Goal: Task Accomplishment & Management: Manage account settings

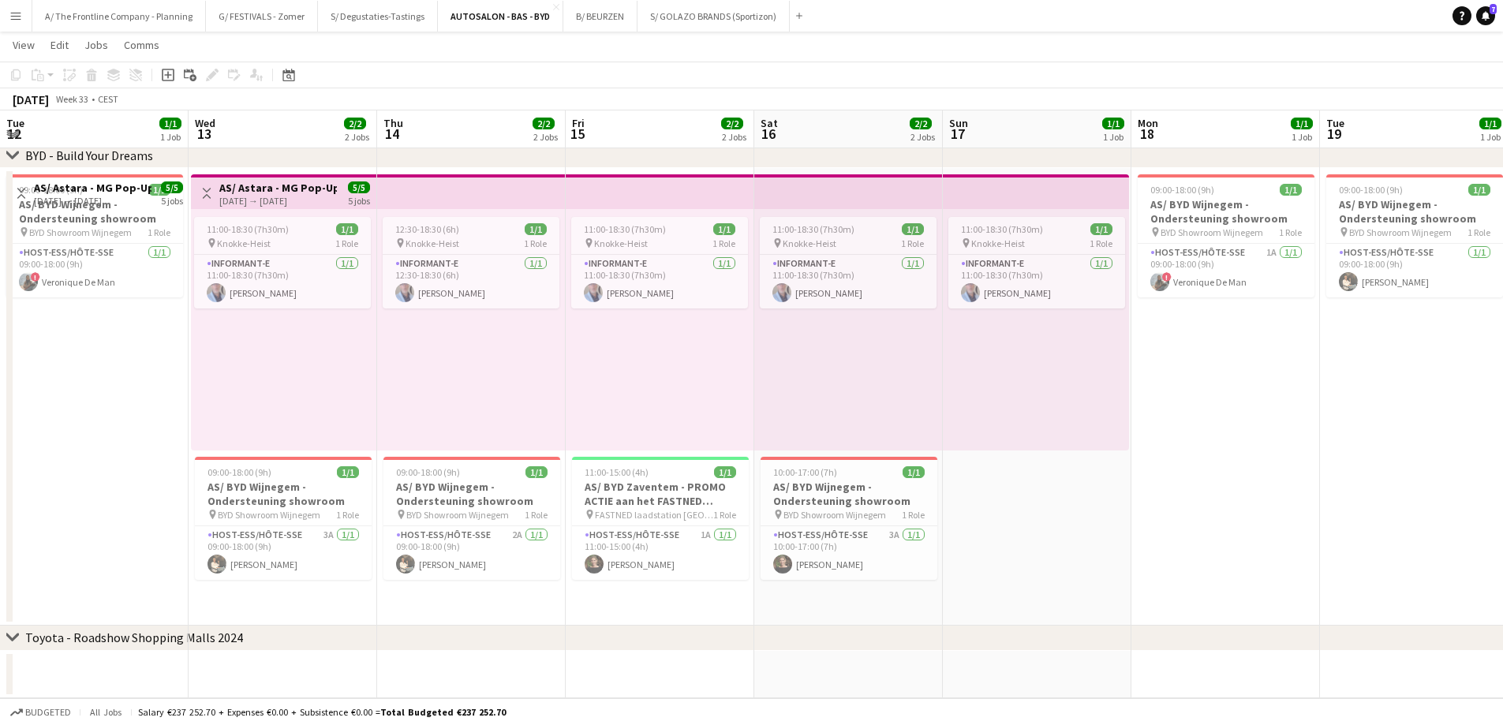
scroll to position [0, 427]
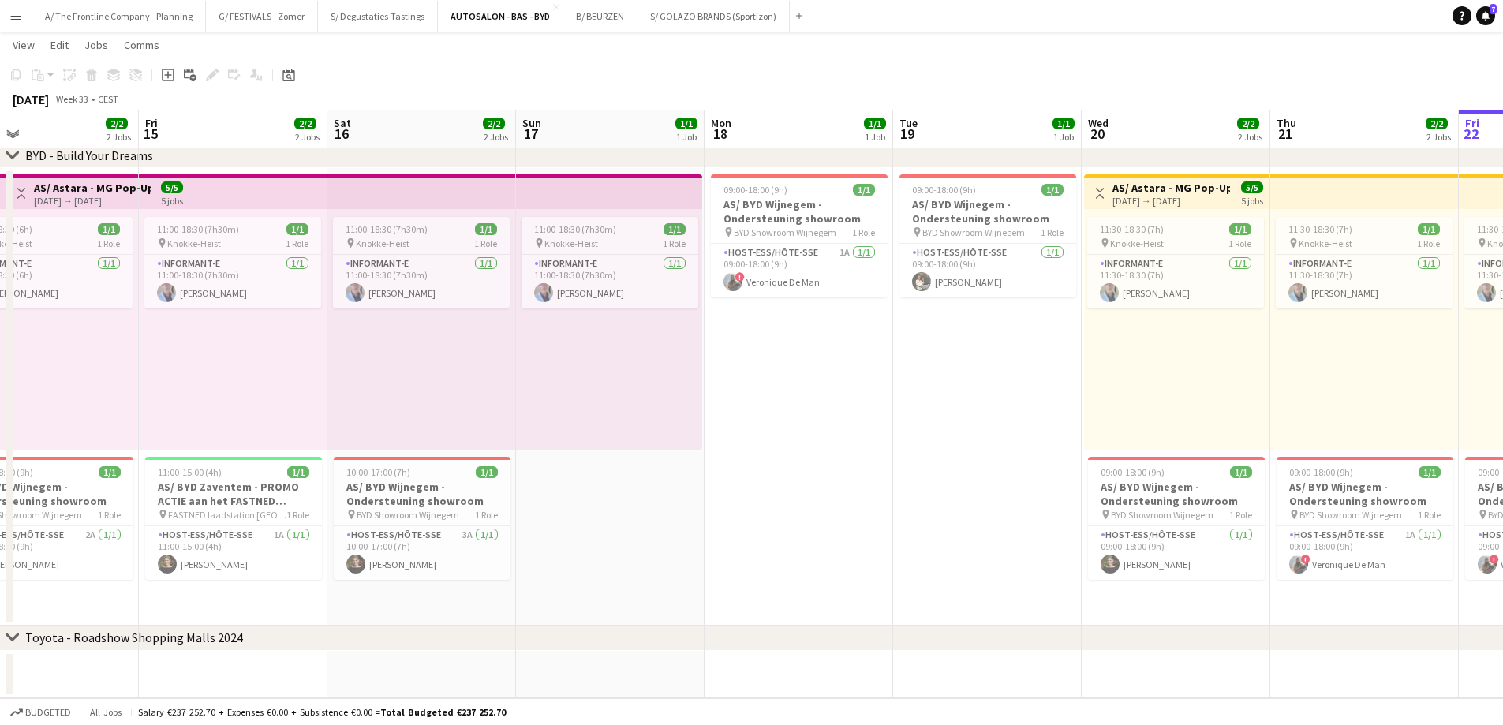
drag, startPoint x: 629, startPoint y: 525, endPoint x: 635, endPoint y: 481, distance: 43.8
click at [629, 523] on app-date-cell "11:00-18:30 (7h30m) 1/1 pin Knokke-Heist 1 Role Informant-e [DATE] 11:00-18:30 …" at bounding box center [610, 397] width 189 height 458
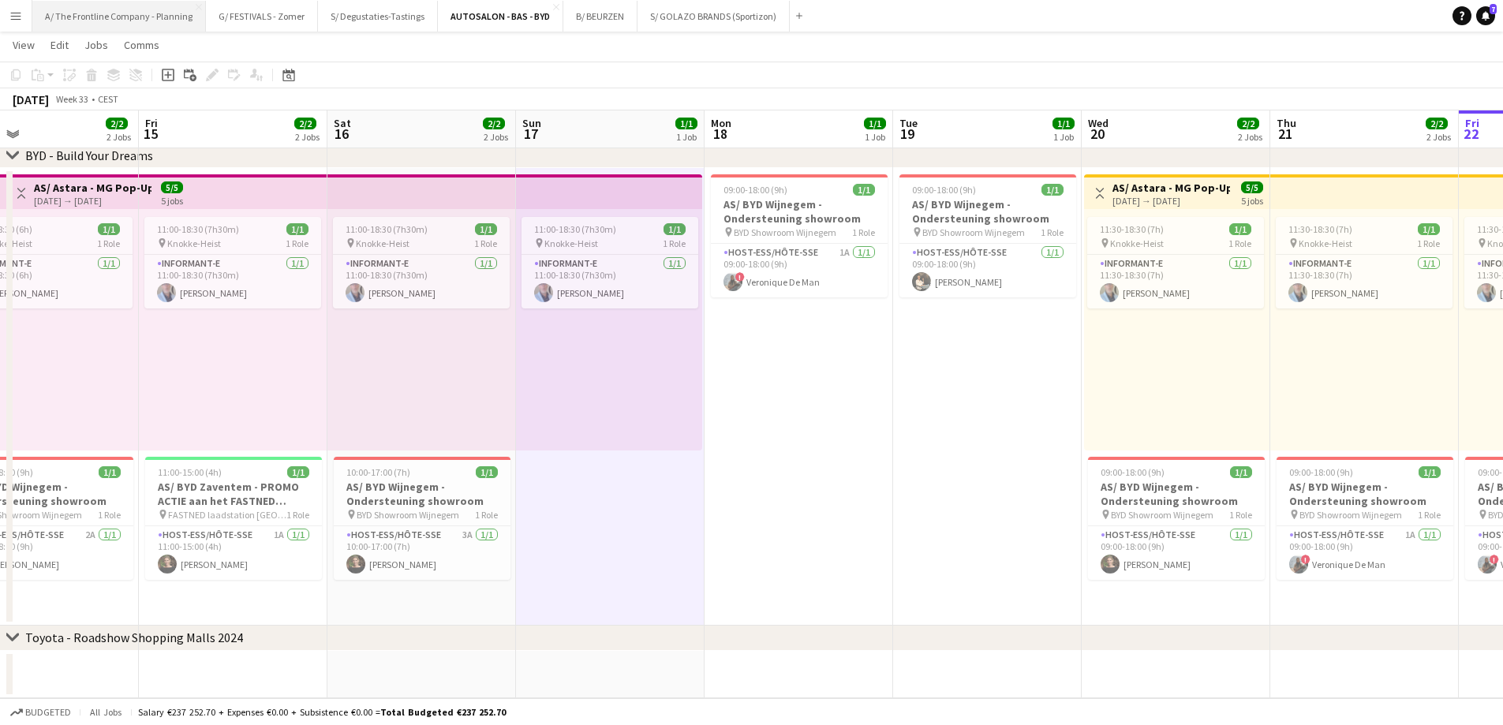
click at [112, 13] on button "A/ The Frontline Company - Planning Close" at bounding box center [119, 16] width 174 height 31
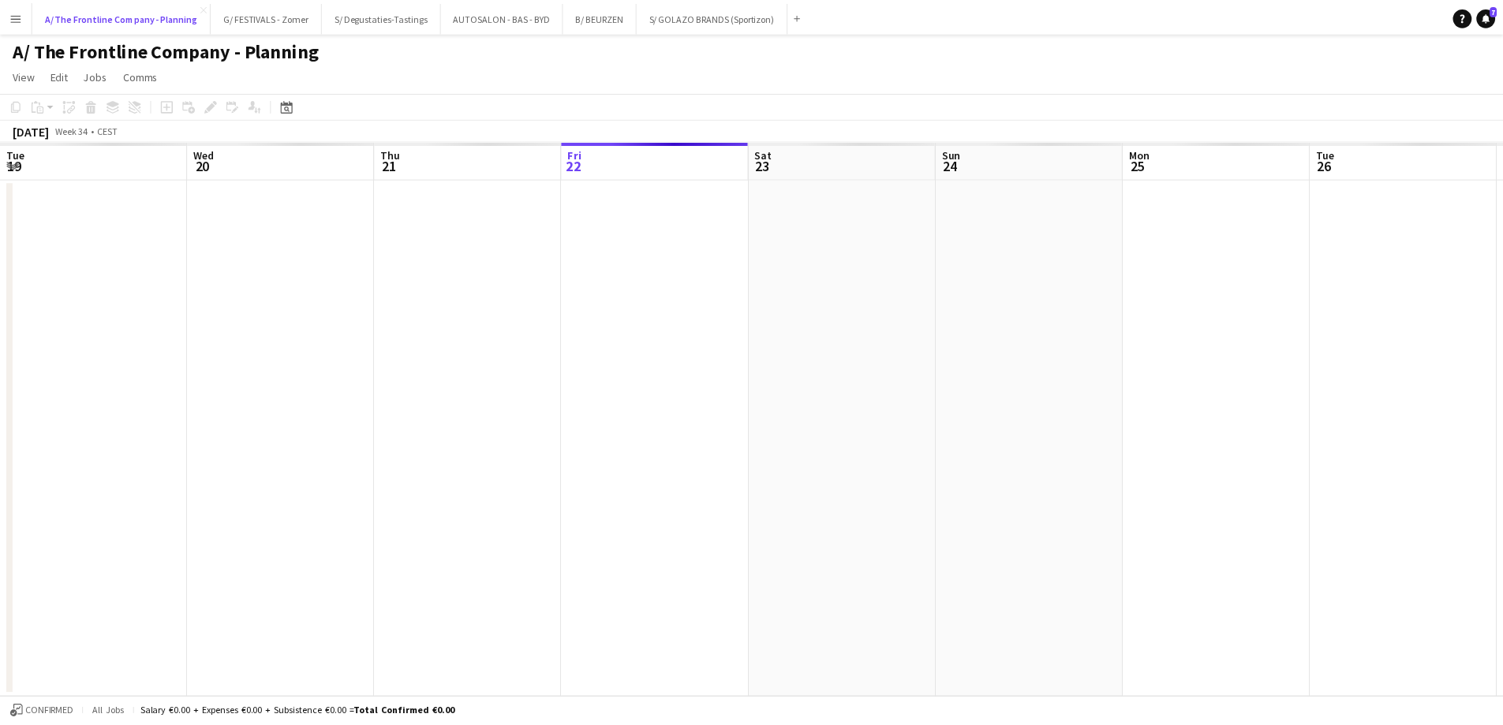
scroll to position [0, 377]
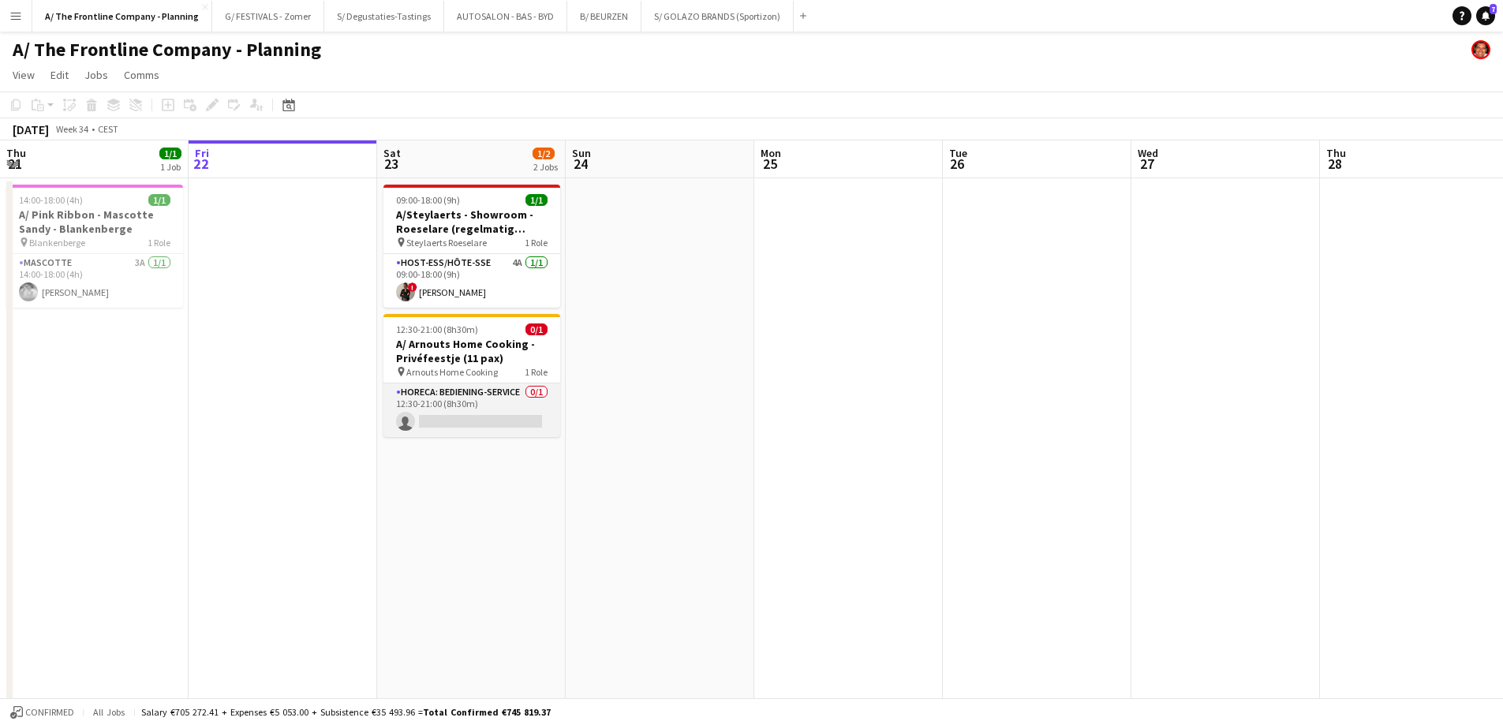
click at [465, 409] on app-card-role "Horeca: Bediening-Service 0/1 12:30-21:00 (8h30m) single-neutral-actions" at bounding box center [471, 410] width 177 height 54
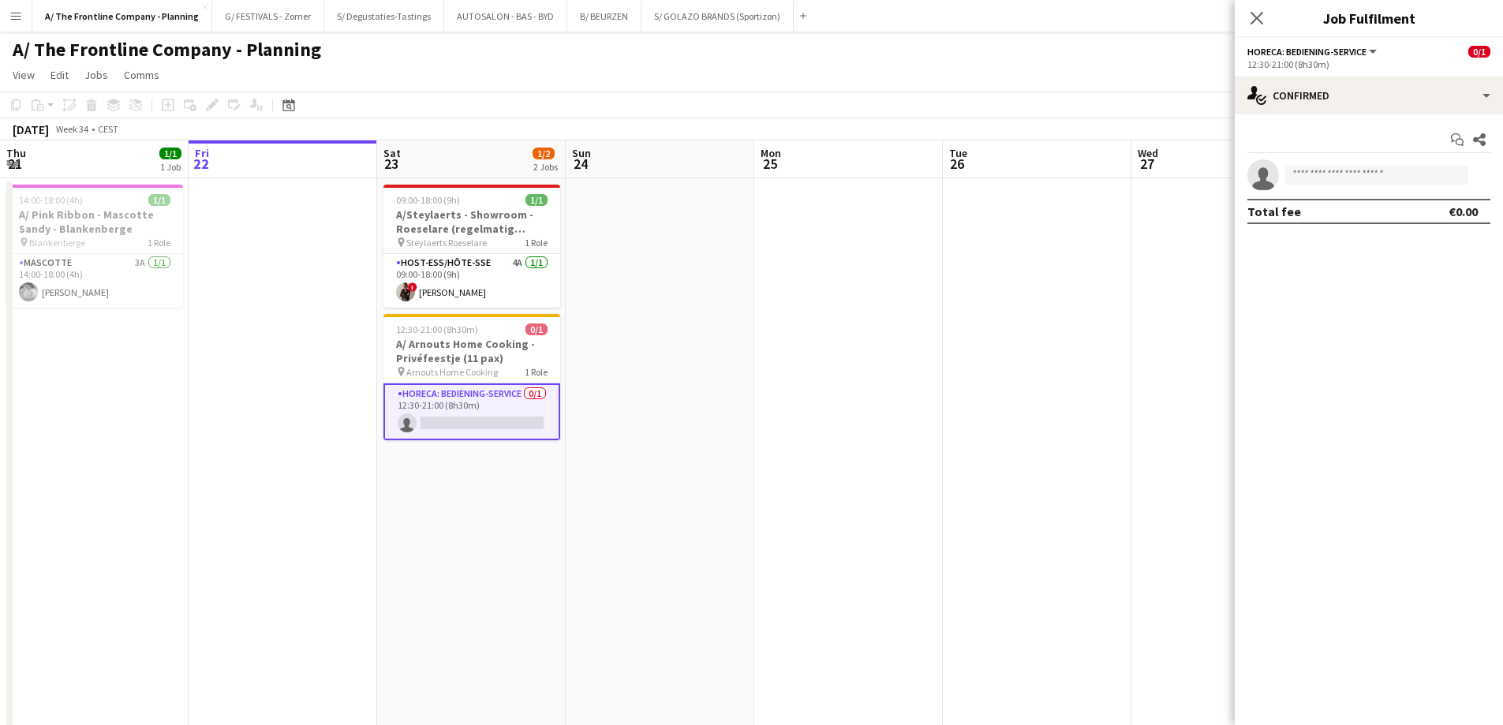
click at [1364, 73] on app-options-switcher "Horeca: Bediening-Service All roles Horeca: Bediening-Service 0/1 12:30-21:00 (…" at bounding box center [1369, 57] width 268 height 39
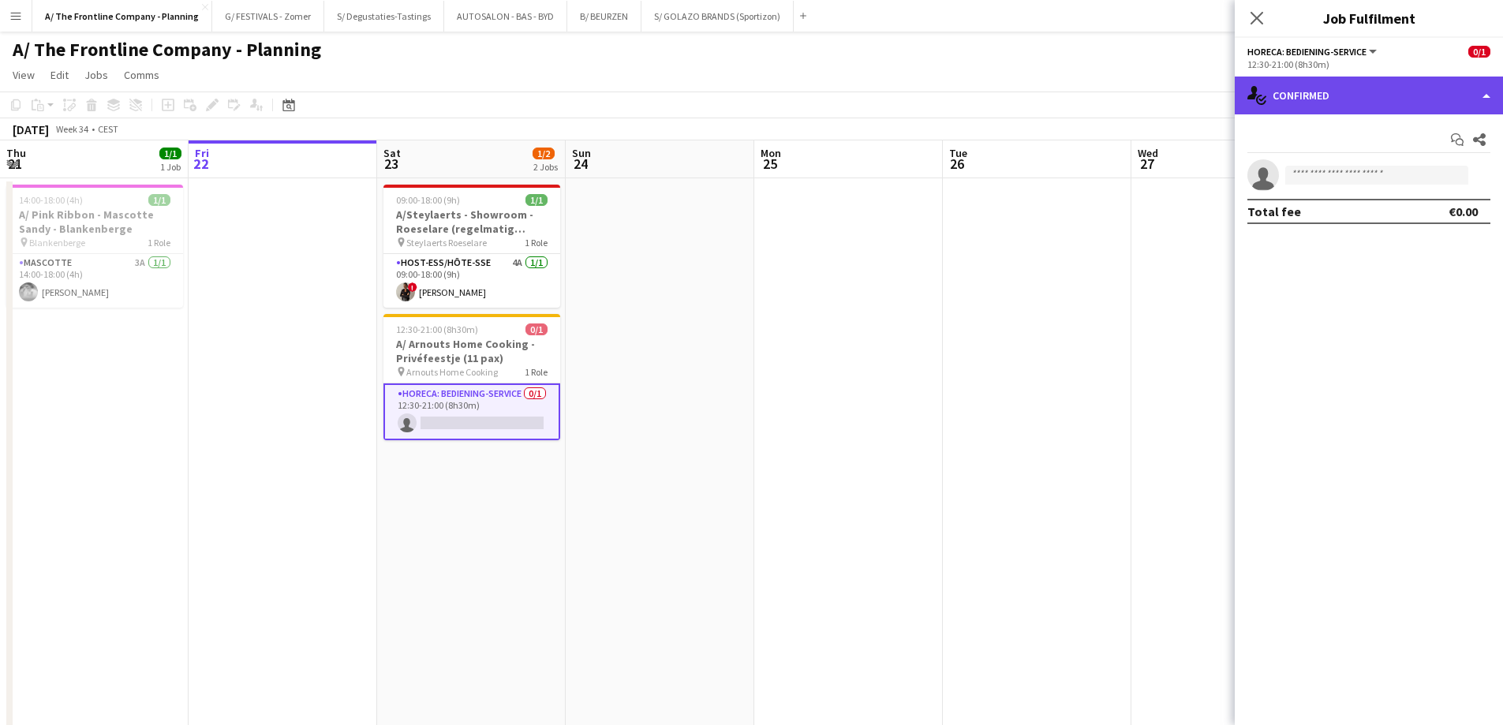
click at [1370, 106] on div "single-neutral-actions-check-2 Confirmed" at bounding box center [1369, 96] width 268 height 38
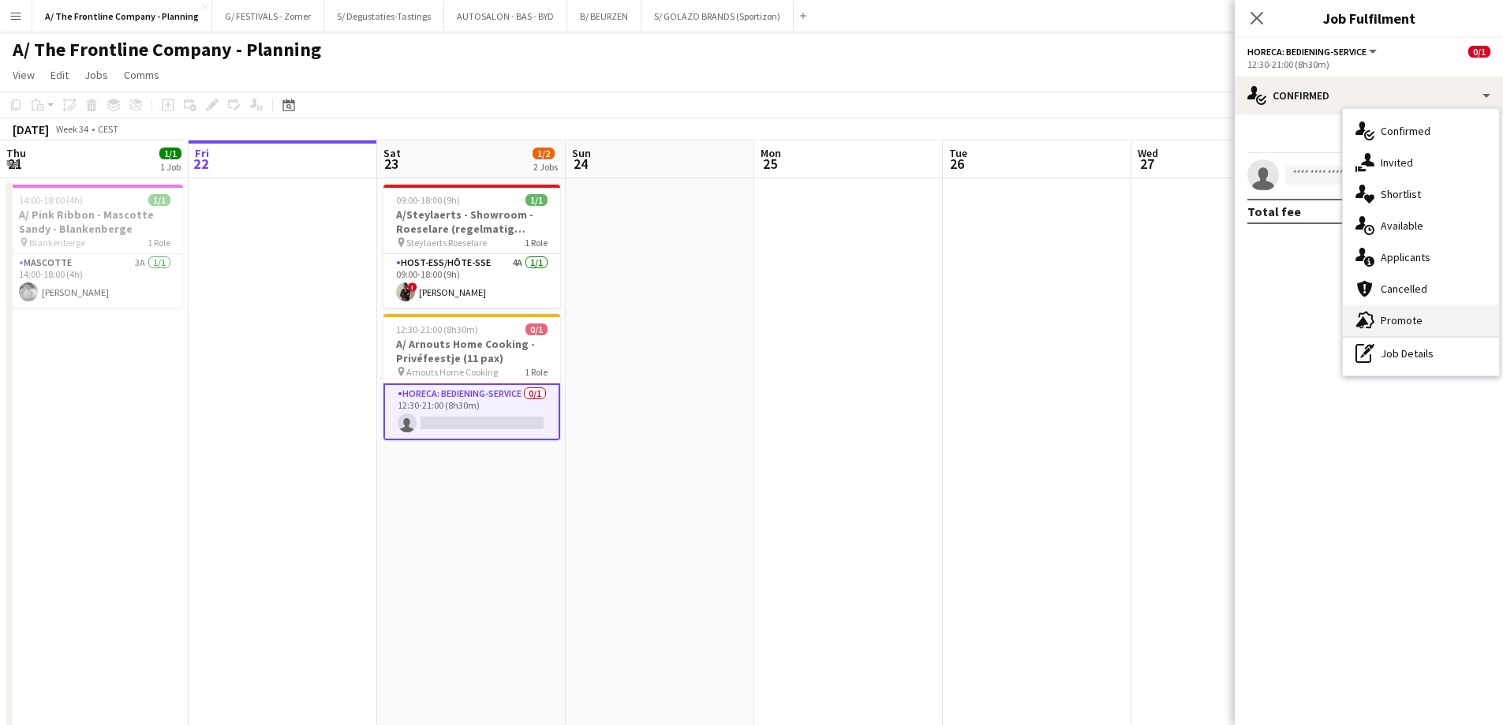
click at [1399, 316] on div "advertising-megaphone Promote" at bounding box center [1421, 321] width 156 height 32
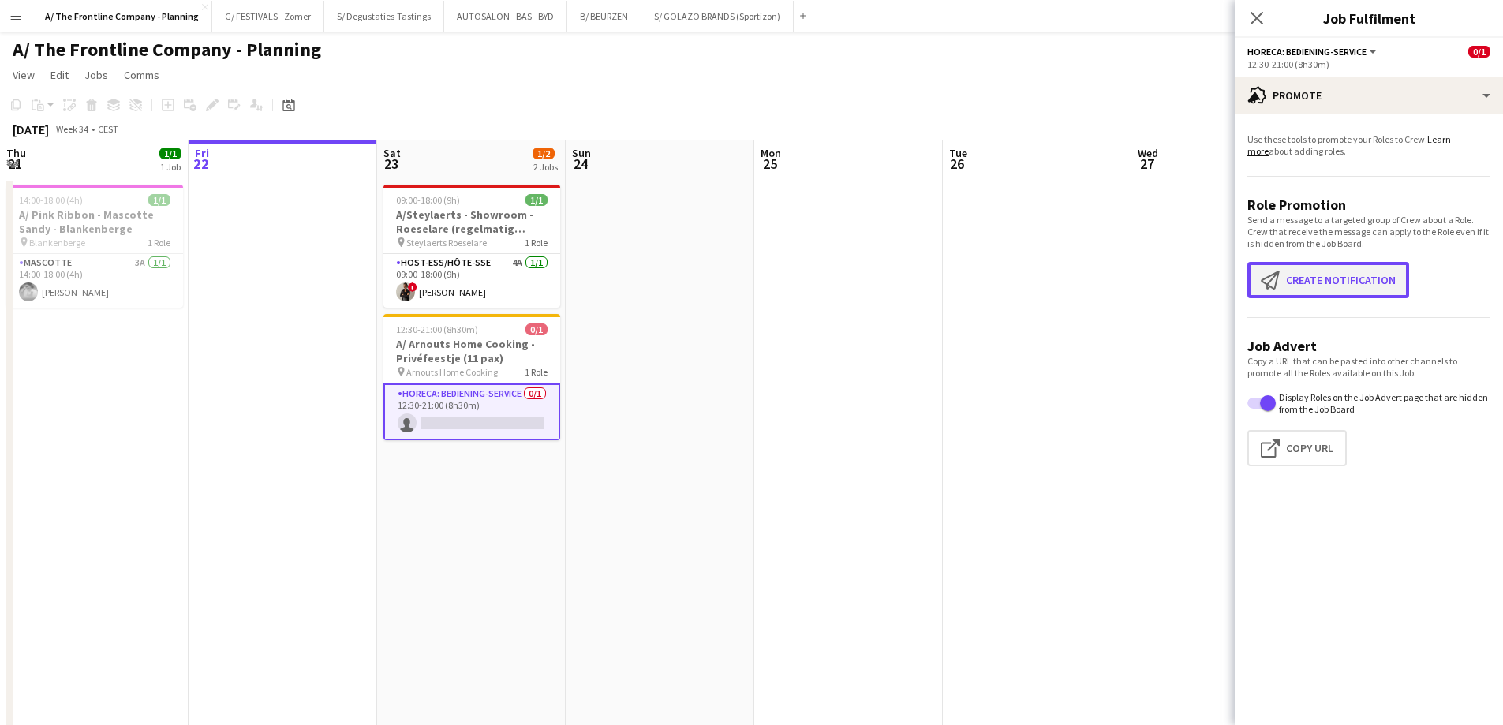
click at [1363, 275] on button "Create notification Create notification" at bounding box center [1328, 280] width 162 height 36
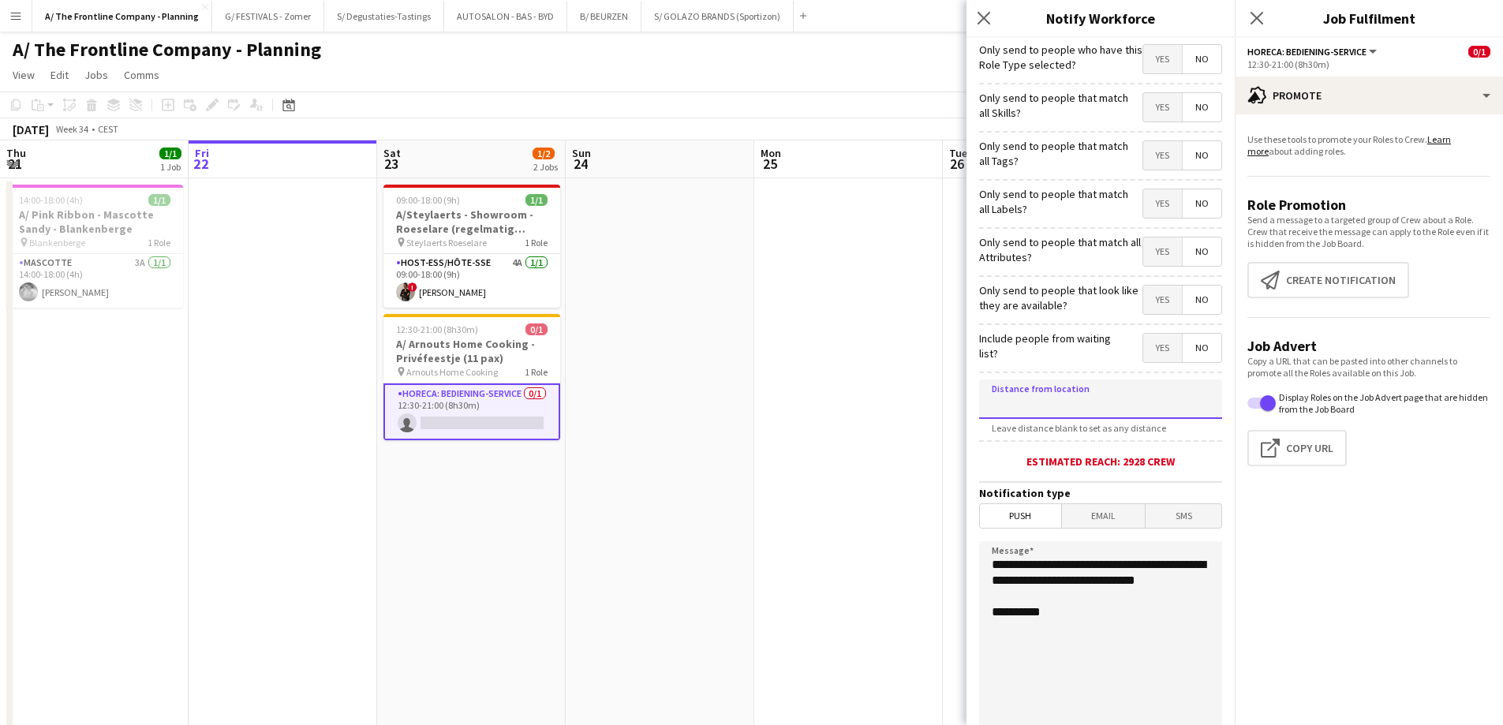
click at [1078, 409] on input at bounding box center [1100, 398] width 243 height 39
type input "*****"
drag, startPoint x: 1081, startPoint y: 595, endPoint x: 985, endPoint y: 558, distance: 103.1
click at [985, 558] on textarea "**********" at bounding box center [1100, 637] width 243 height 193
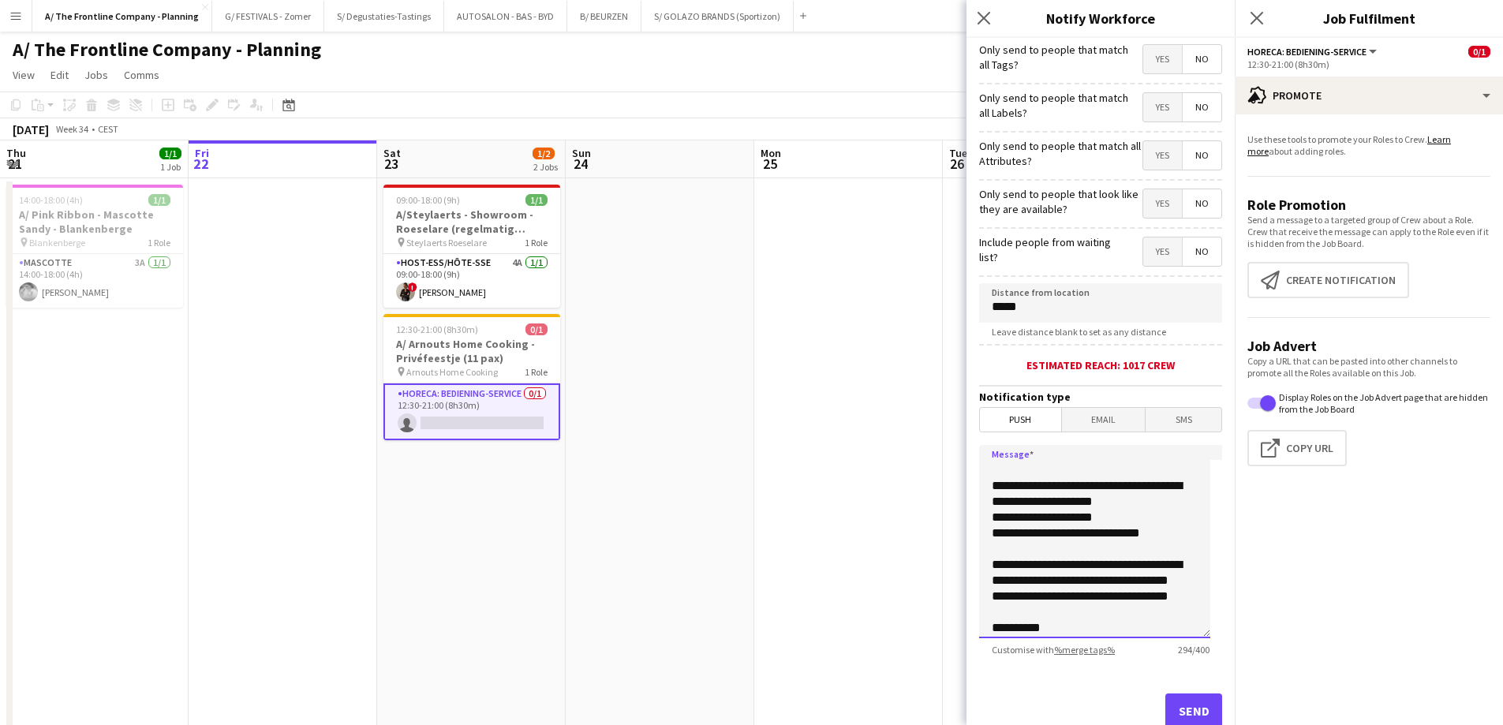
scroll to position [144, 0]
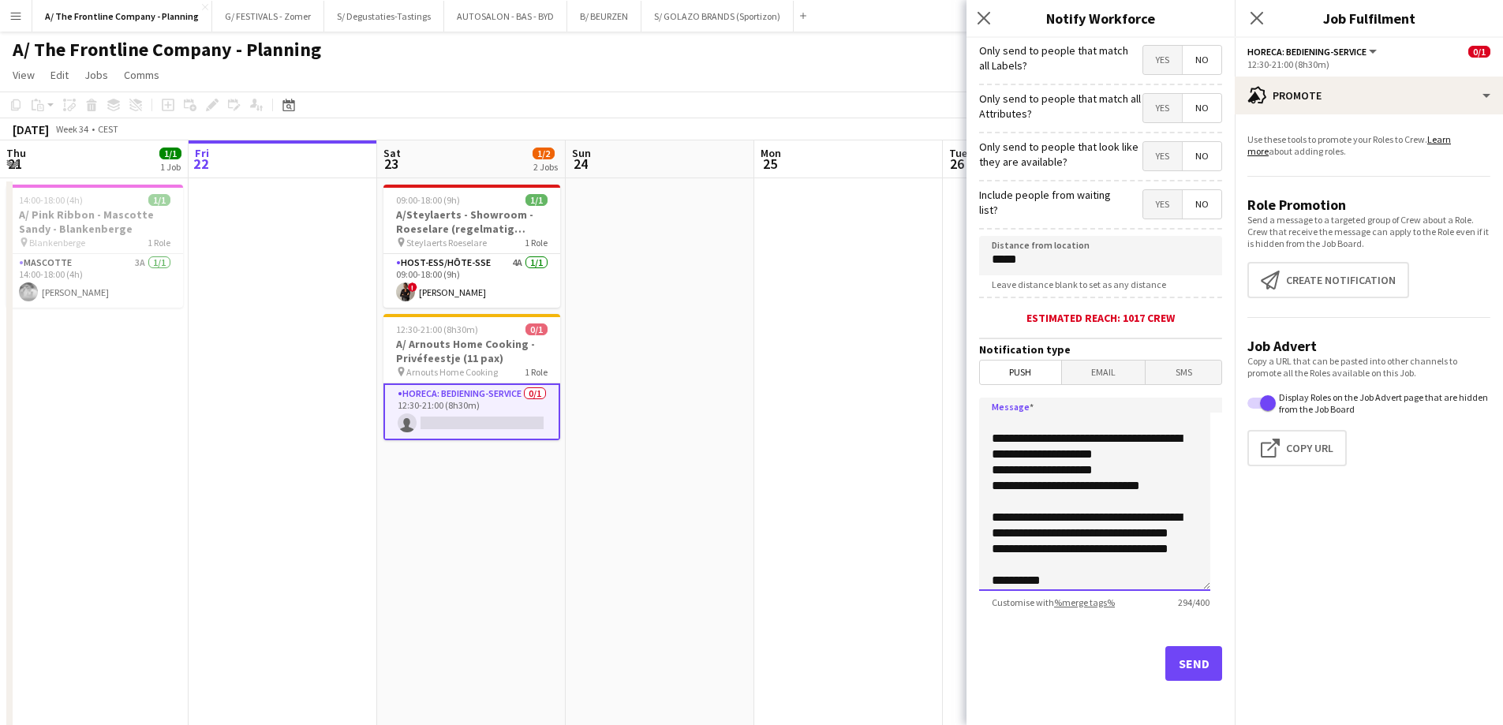
type textarea "**********"
click at [1179, 668] on button "Send" at bounding box center [1193, 663] width 57 height 35
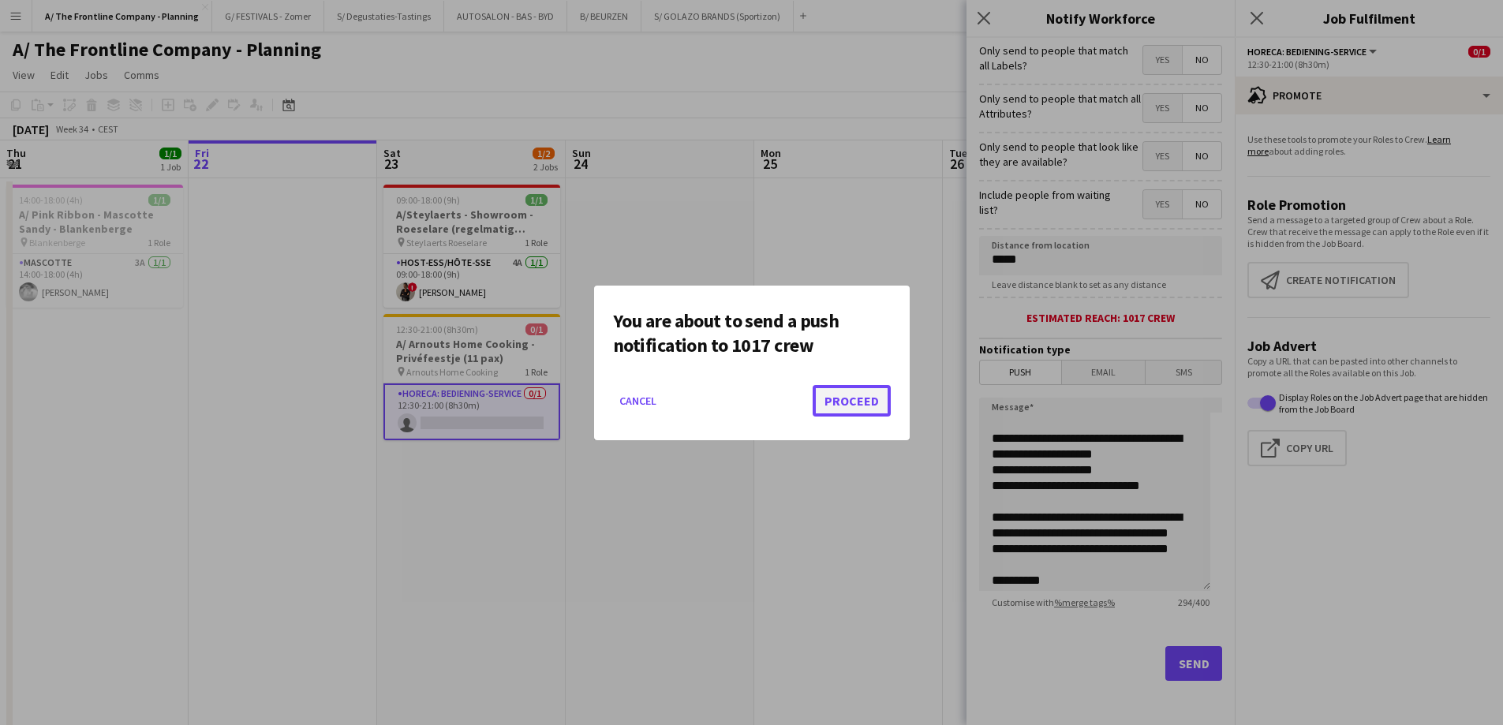
click at [865, 398] on button "Proceed" at bounding box center [852, 401] width 78 height 32
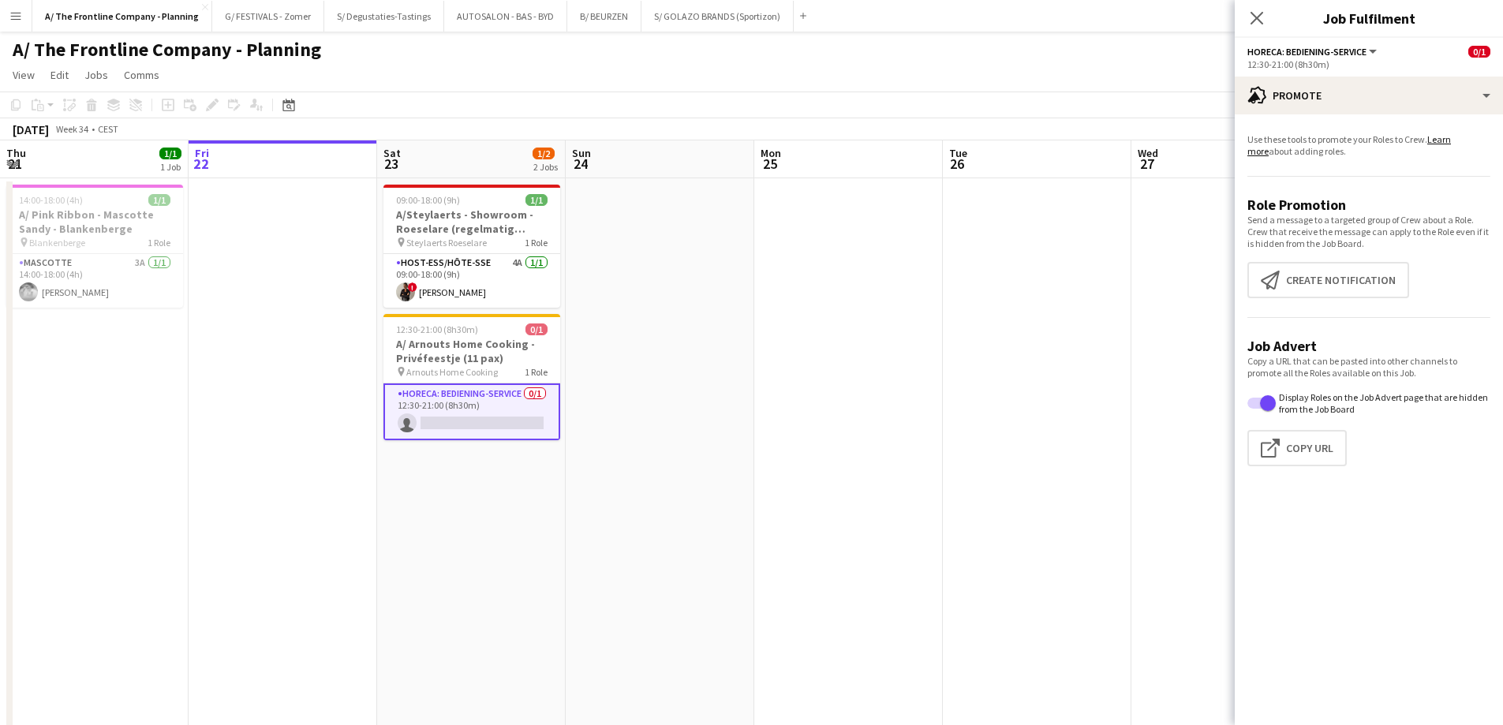
click at [1318, 425] on div "Copy a URL that can be pasted into other channels to promote all the Roles avai…" at bounding box center [1368, 410] width 243 height 111
click at [1308, 449] on button "Click to copy URL Copy Url" at bounding box center [1296, 448] width 99 height 36
click at [1309, 452] on button "Click to copy URL Copy Url" at bounding box center [1296, 448] width 99 height 36
click at [642, 463] on app-date-cell at bounding box center [660, 716] width 189 height 1076
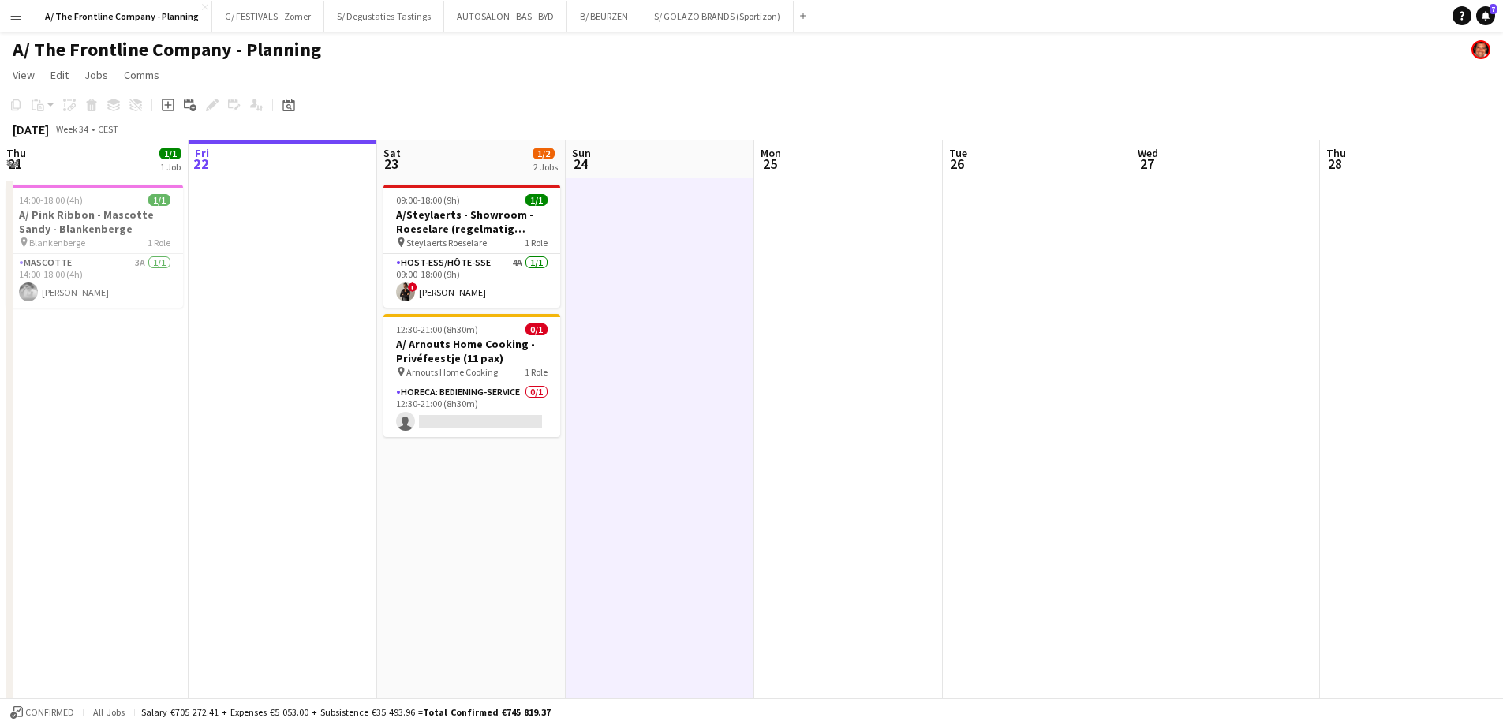
drag, startPoint x: 447, startPoint y: 533, endPoint x: 471, endPoint y: 494, distance: 45.7
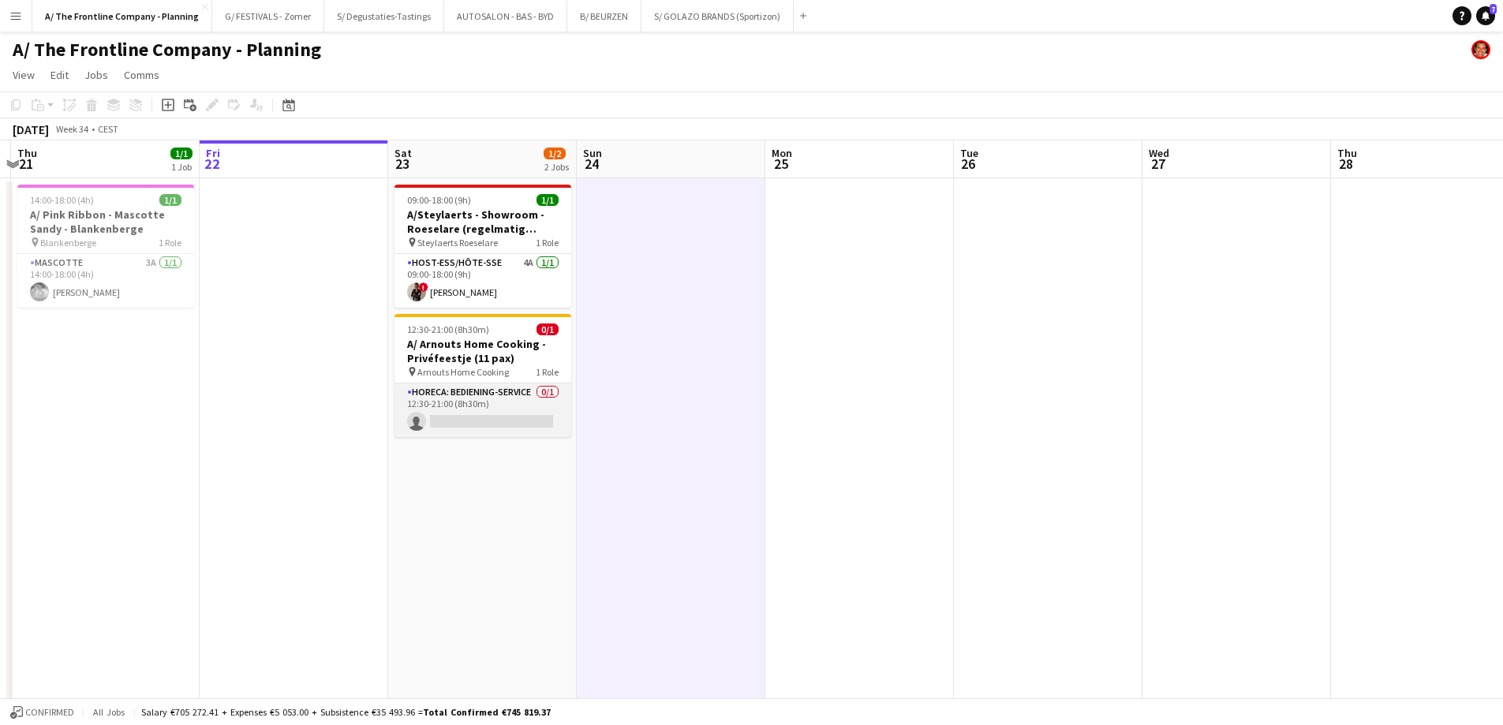
click at [495, 389] on app-card-role "Horeca: Bediening-Service 0/1 12:30-21:00 (8h30m) single-neutral-actions" at bounding box center [482, 410] width 177 height 54
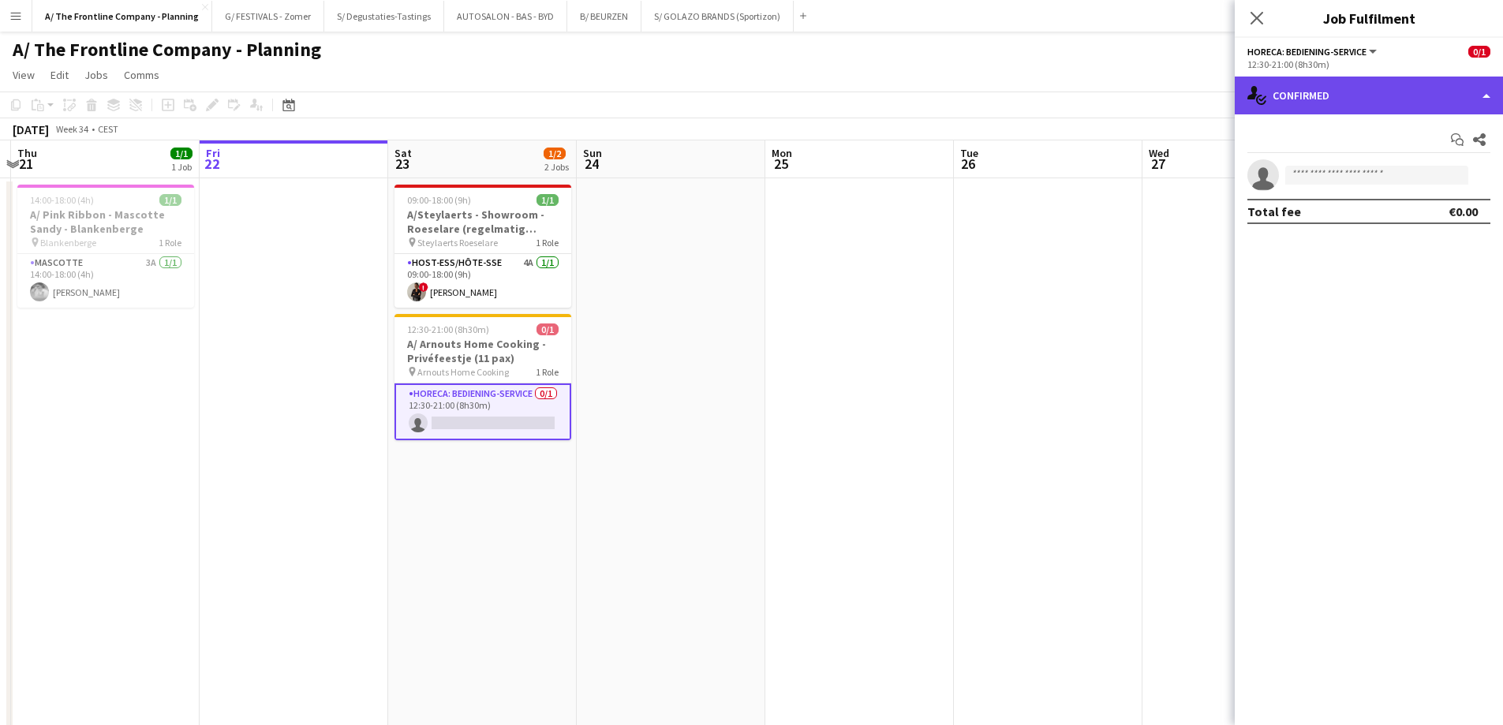
click at [1367, 84] on div "single-neutral-actions-check-2 Confirmed" at bounding box center [1369, 96] width 268 height 38
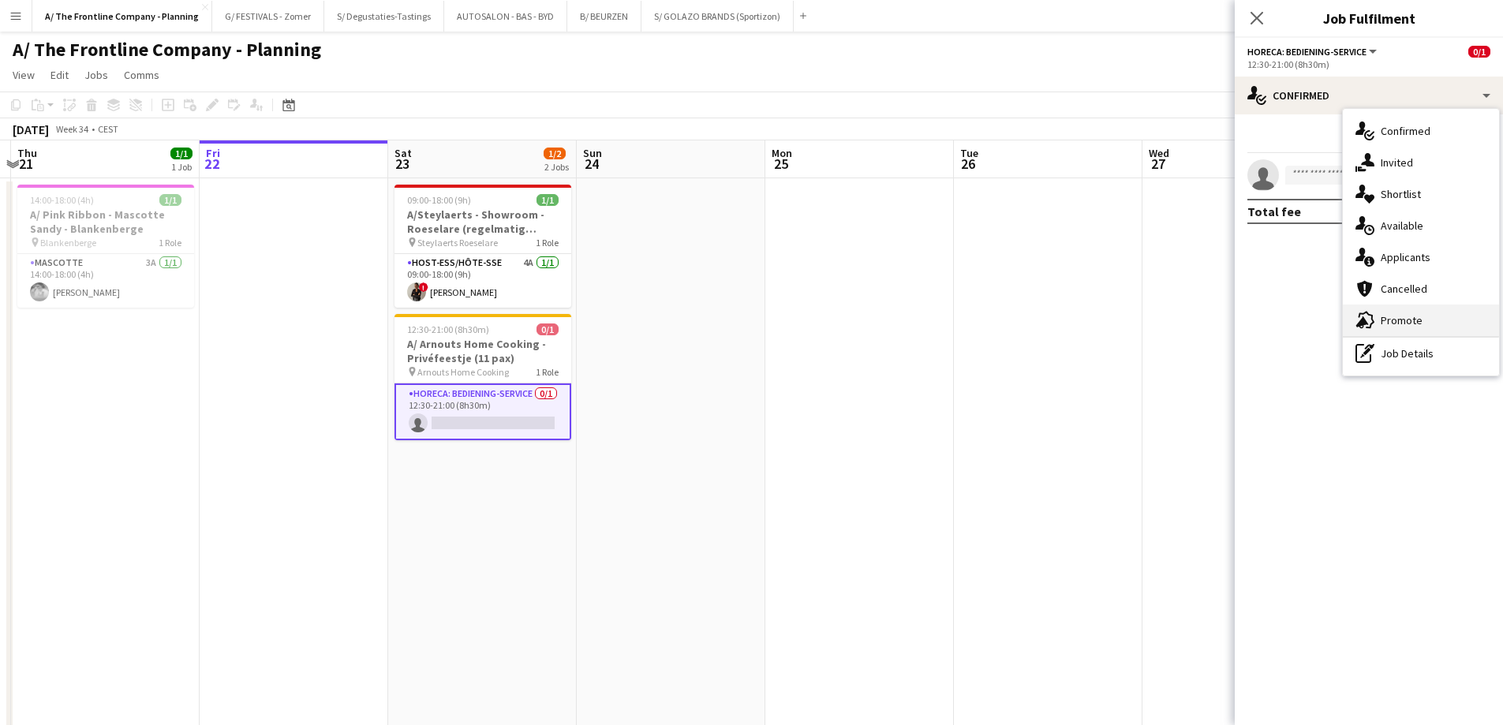
click at [1407, 320] on div "advertising-megaphone Promote" at bounding box center [1421, 321] width 156 height 32
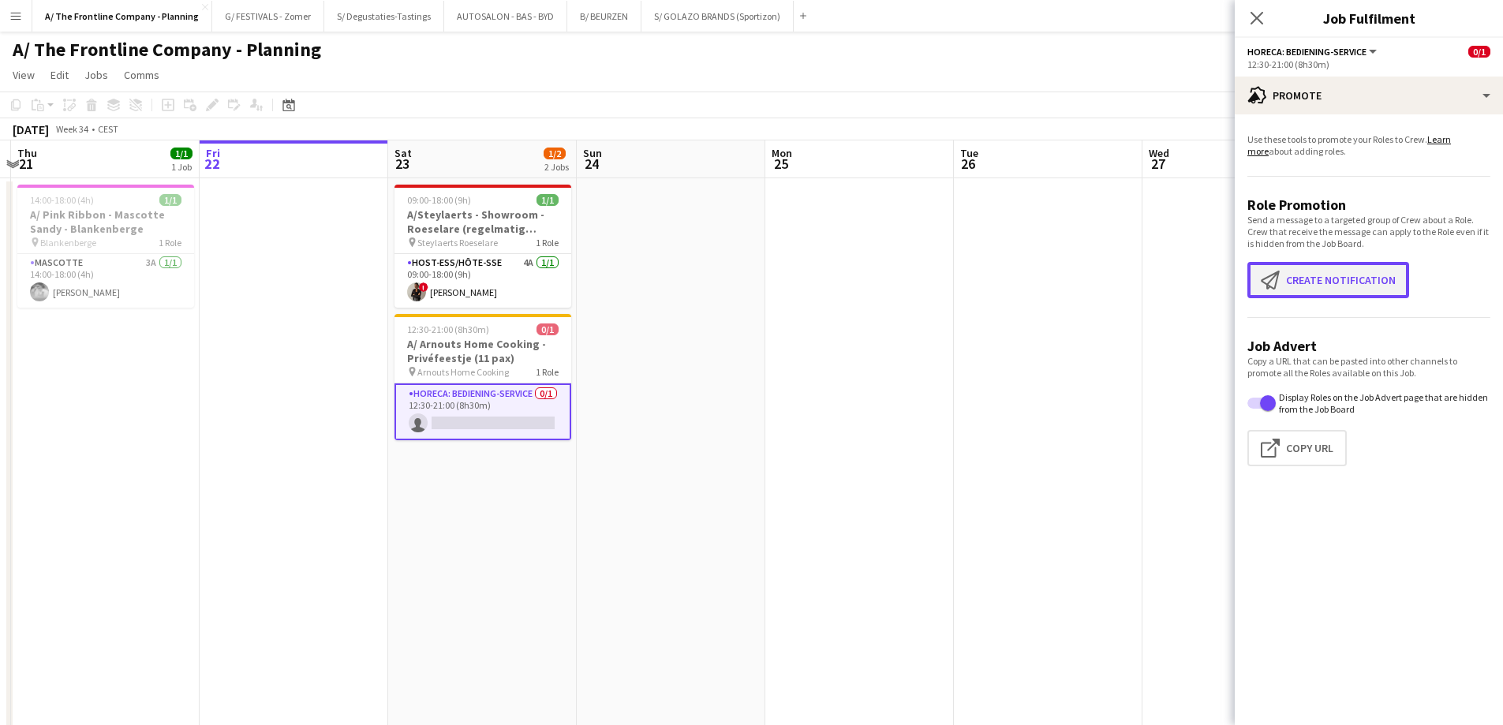
click at [1368, 275] on button "Create notification Create notification" at bounding box center [1328, 280] width 162 height 36
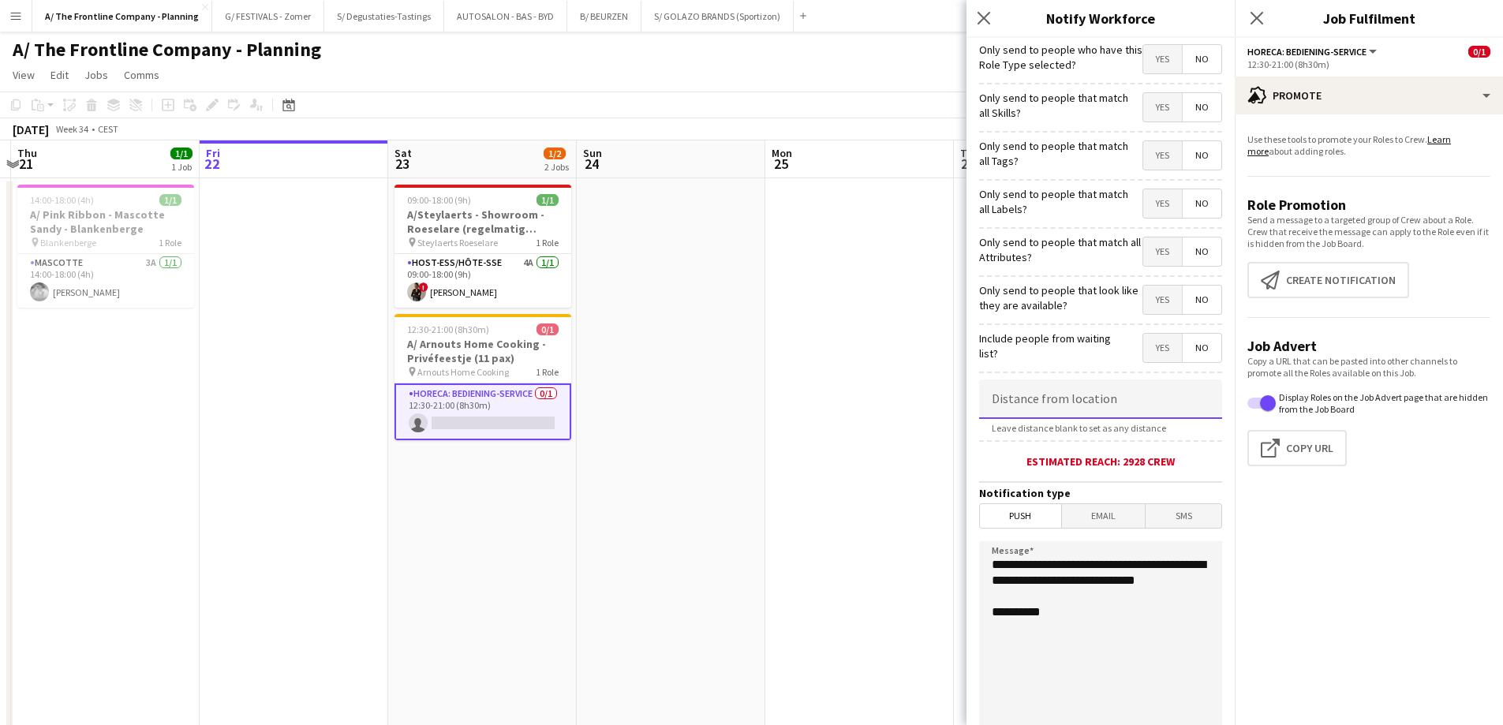
click at [1078, 390] on input at bounding box center [1100, 398] width 243 height 39
type input "*****"
drag, startPoint x: 1074, startPoint y: 596, endPoint x: 960, endPoint y: 555, distance: 120.5
click at [960, 555] on body "Menu Boards Boards Boards All jobs Status Workforce Workforce My Workforce Recr…" at bounding box center [751, 713] width 1503 height 1426
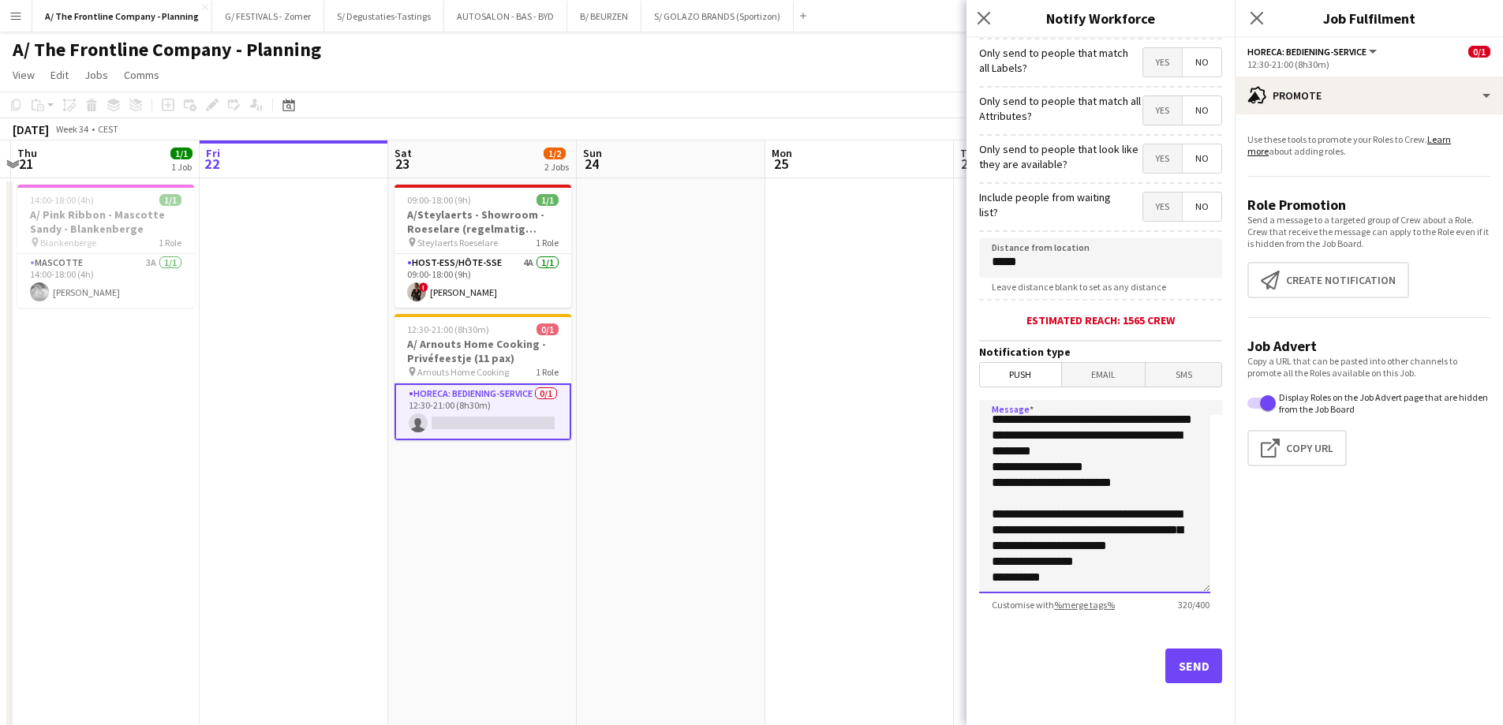
scroll to position [144, 0]
type textarea "**********"
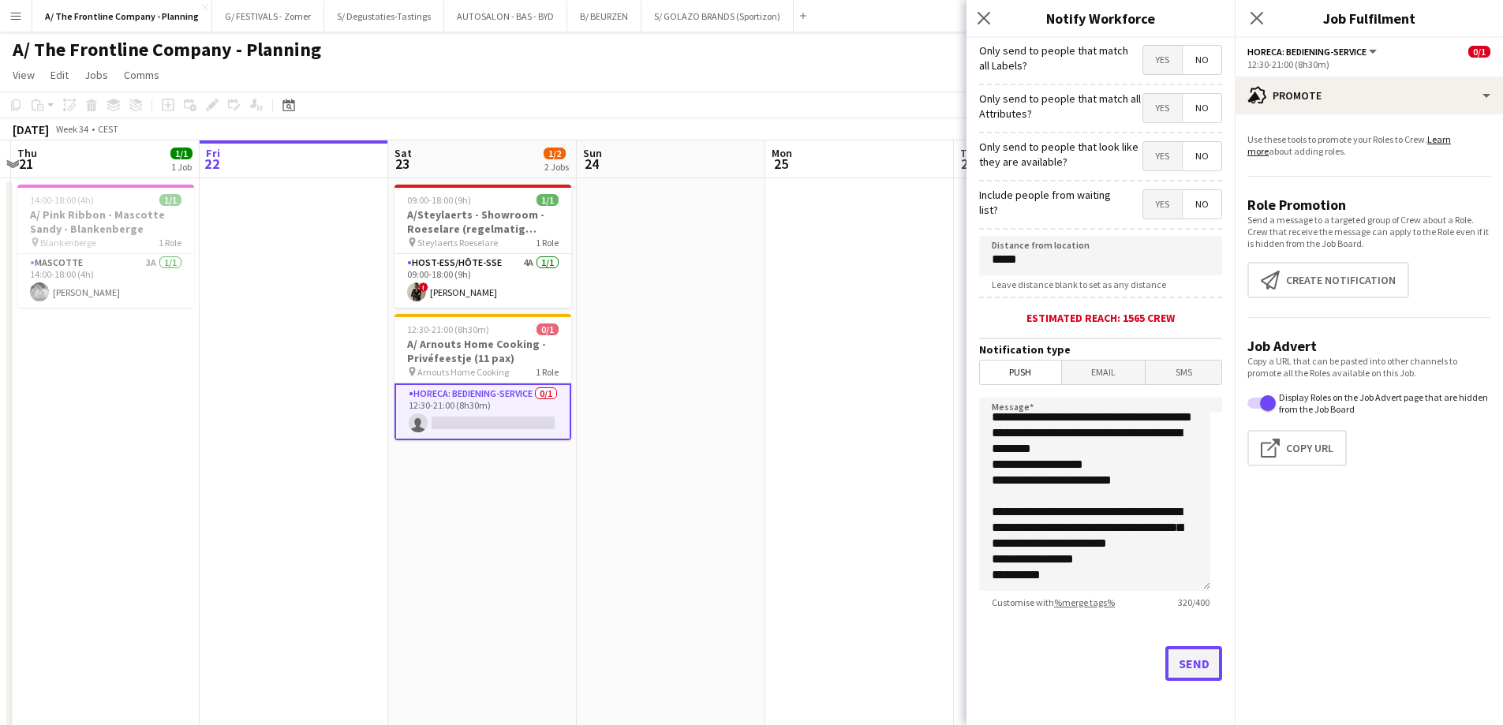
click at [1186, 668] on button "Send" at bounding box center [1193, 663] width 57 height 35
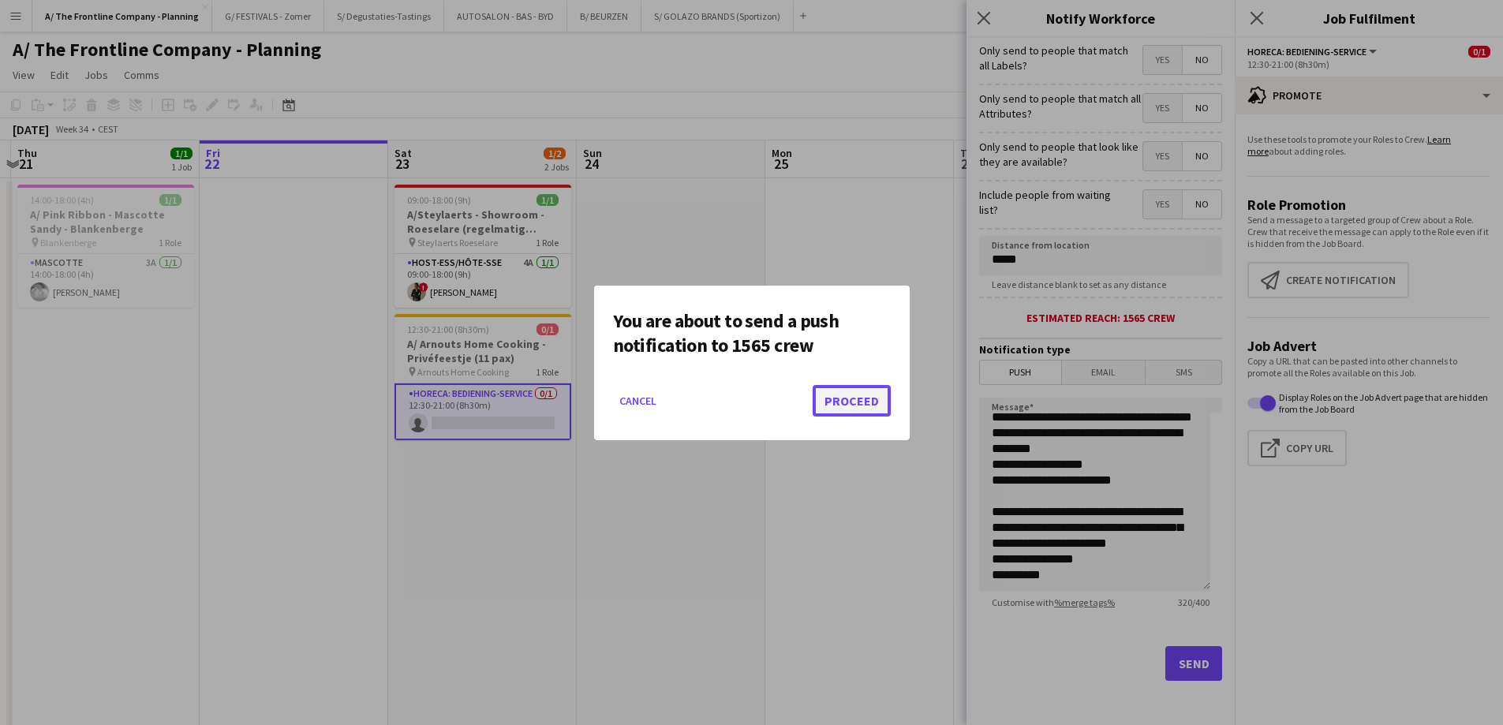
click at [845, 401] on button "Proceed" at bounding box center [852, 401] width 78 height 32
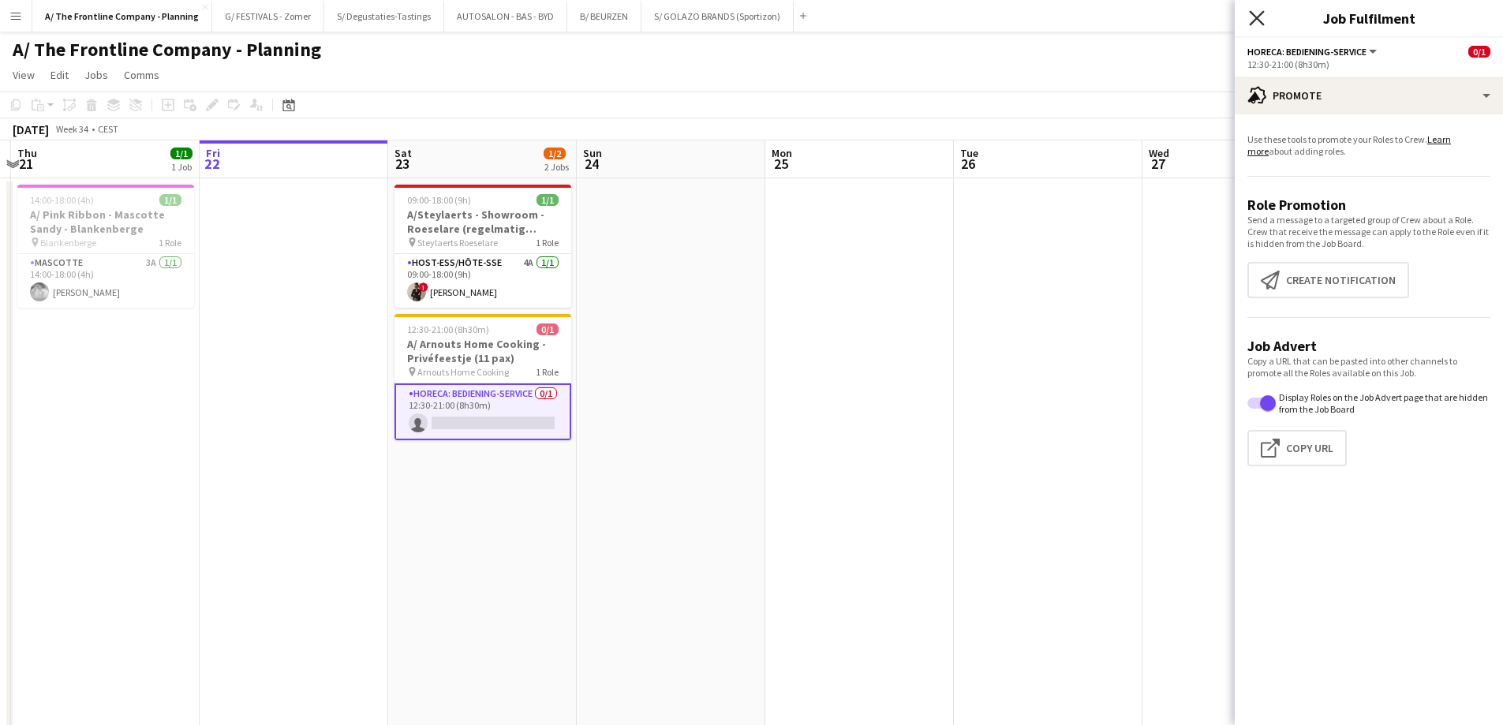
click at [1253, 21] on icon "Close pop-in" at bounding box center [1256, 17] width 15 height 15
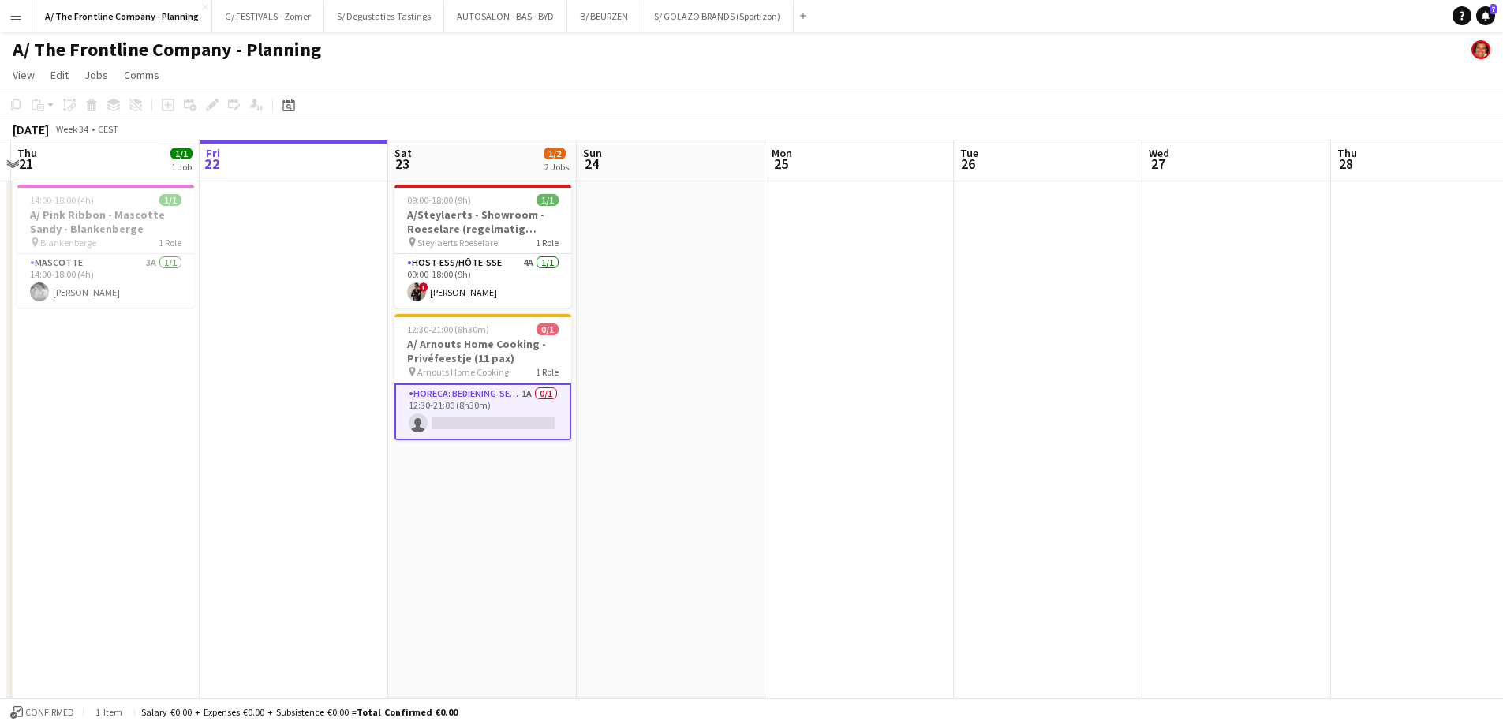
click at [502, 418] on app-card-role "Horeca: Bediening-Service 1A 0/1 12:30-21:00 (8h30m) single-neutral-actions" at bounding box center [482, 411] width 177 height 57
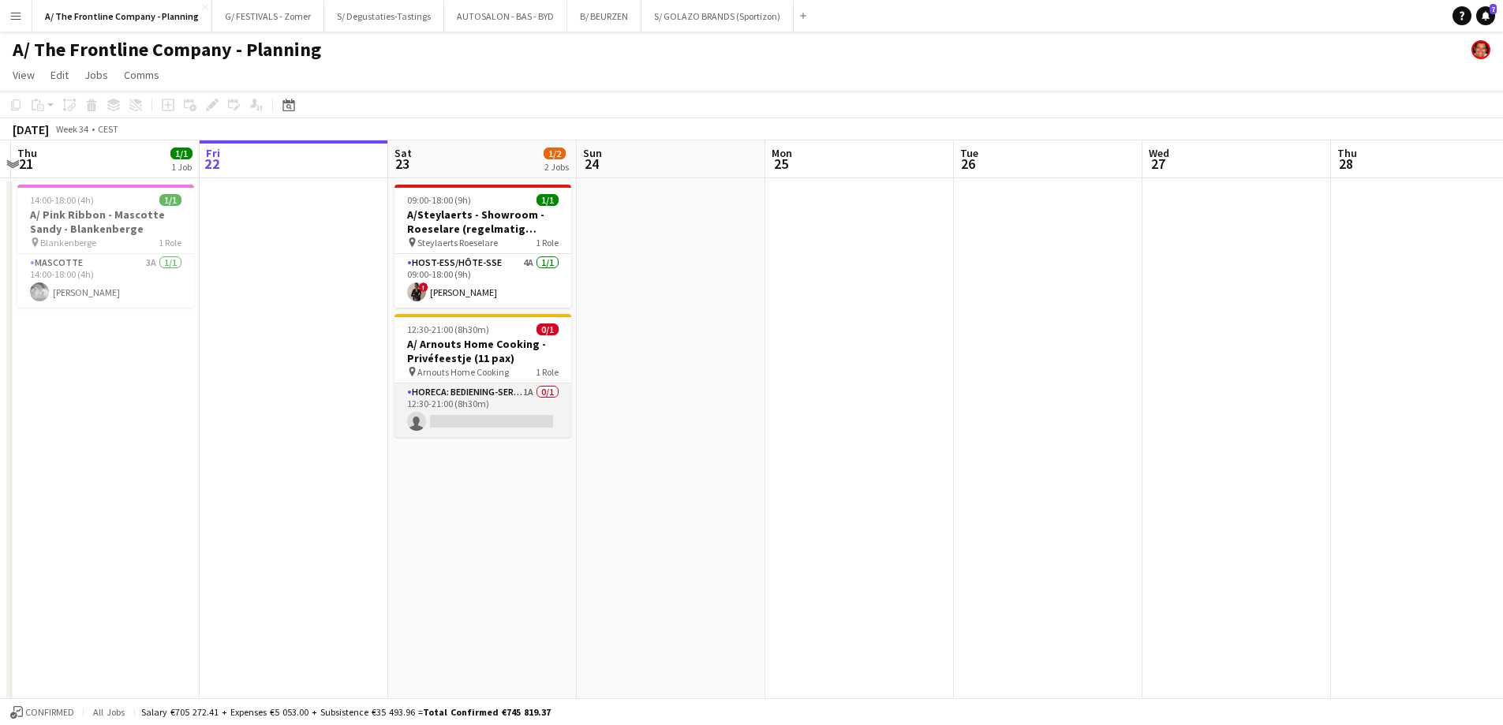
click at [472, 410] on app-card-role "Horeca: Bediening-Service 1A 0/1 12:30-21:00 (8h30m) single-neutral-actions" at bounding box center [482, 410] width 177 height 54
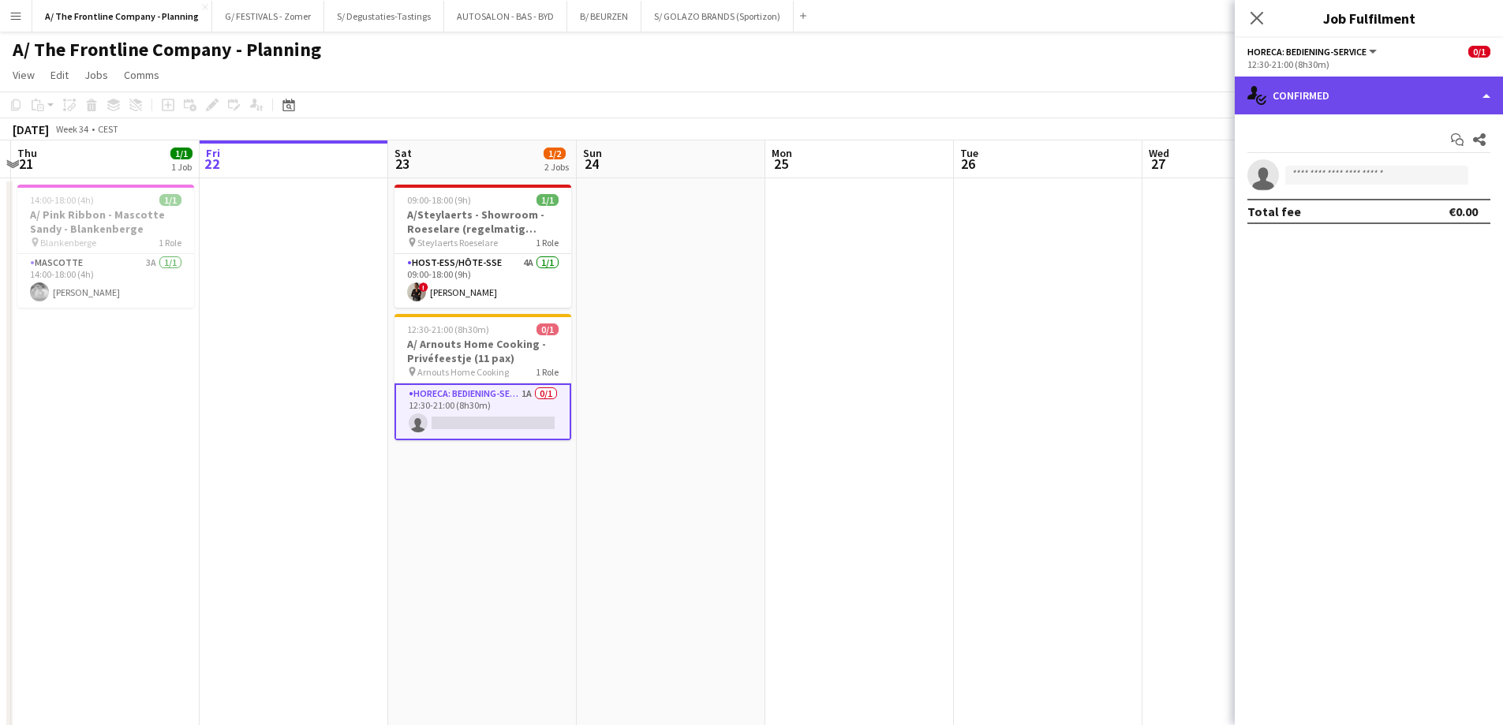
click at [1356, 96] on div "single-neutral-actions-check-2 Confirmed" at bounding box center [1369, 96] width 268 height 38
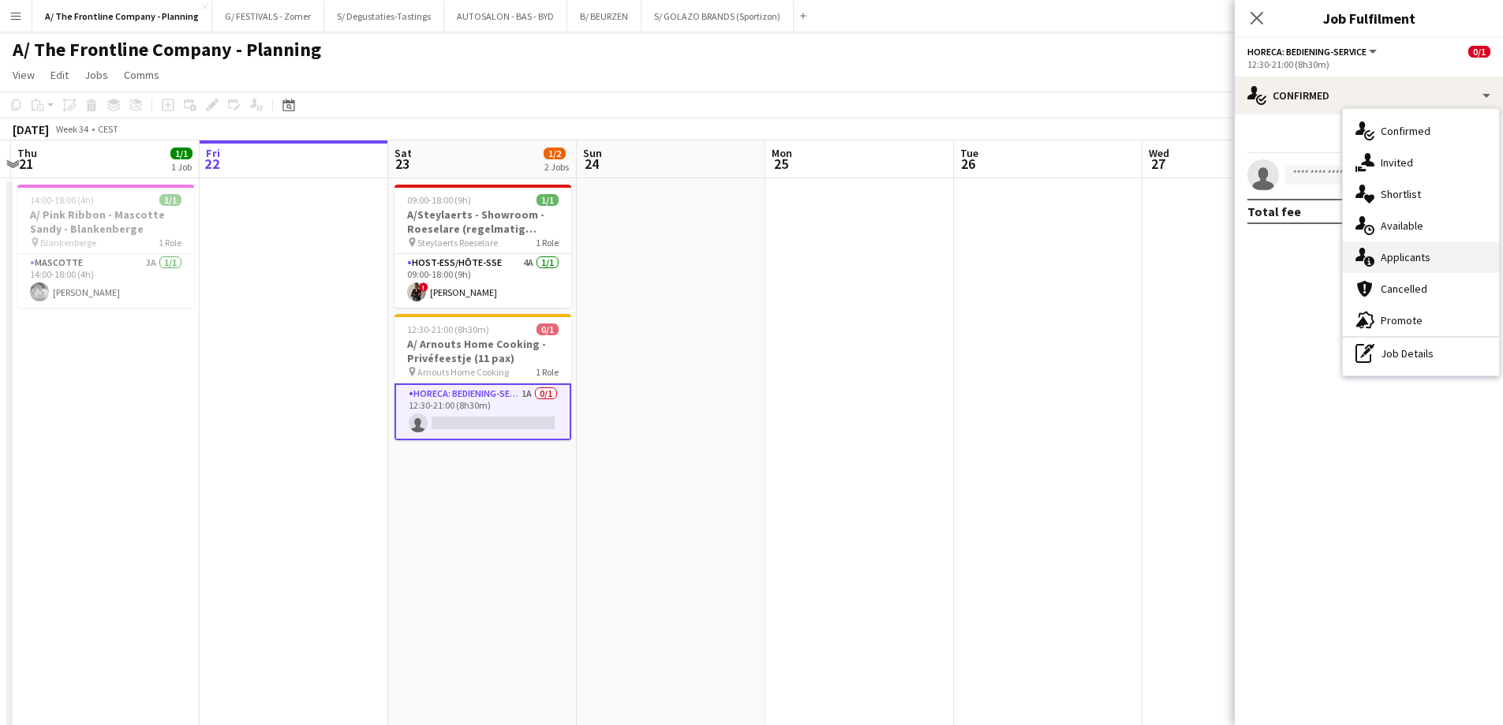
click at [1414, 254] on div "single-neutral-actions-information Applicants" at bounding box center [1421, 257] width 156 height 32
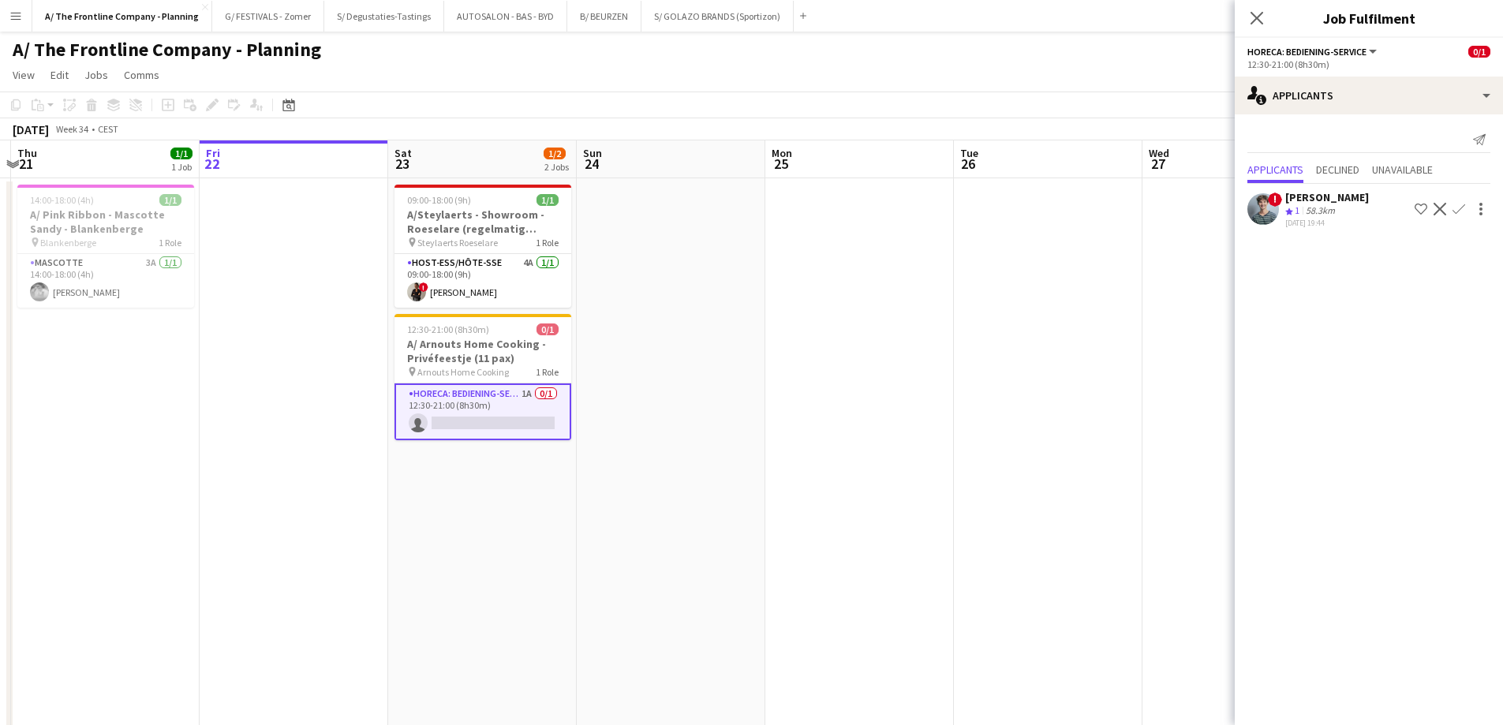
click at [1321, 208] on div "58.3km" at bounding box center [1321, 210] width 36 height 13
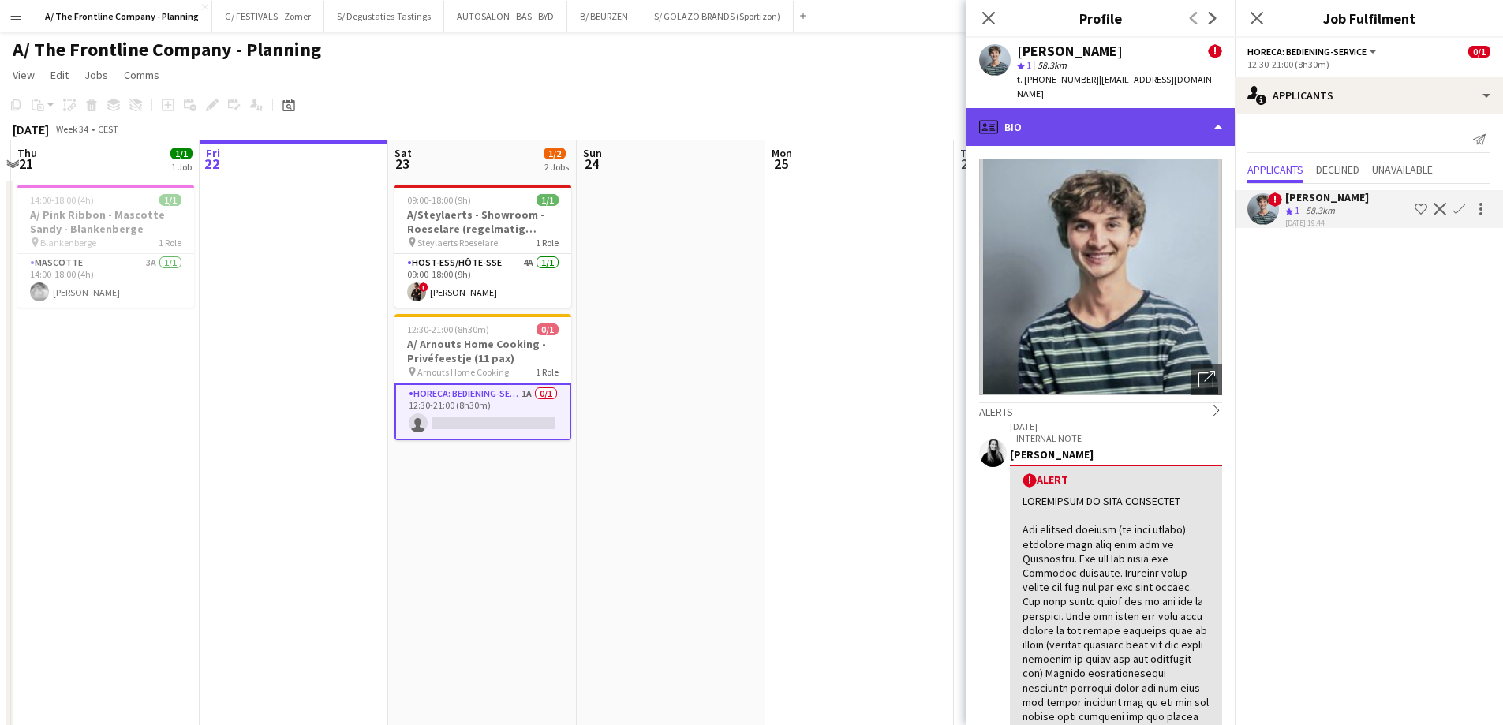
click at [1083, 108] on div "profile Bio" at bounding box center [1100, 127] width 268 height 38
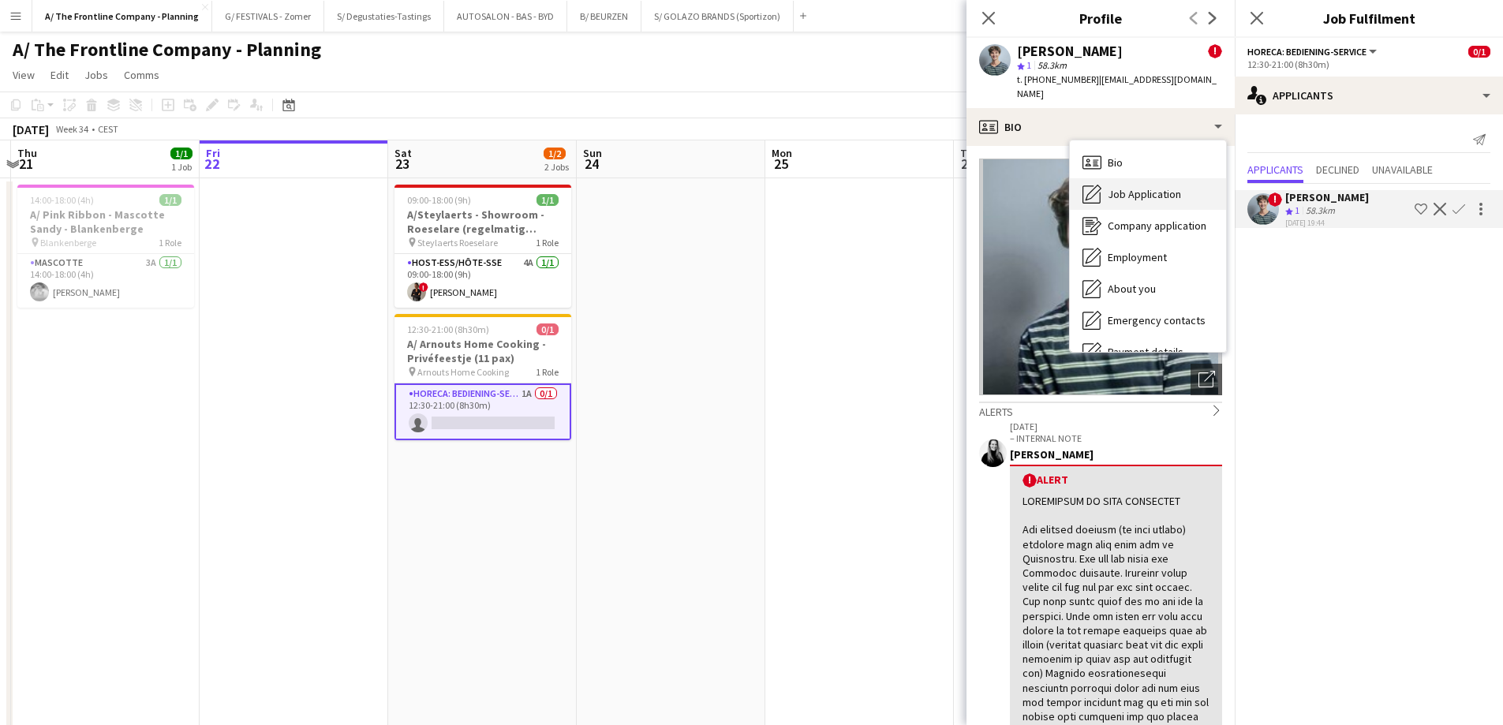
click at [1127, 187] on span "Job Application" at bounding box center [1144, 194] width 73 height 14
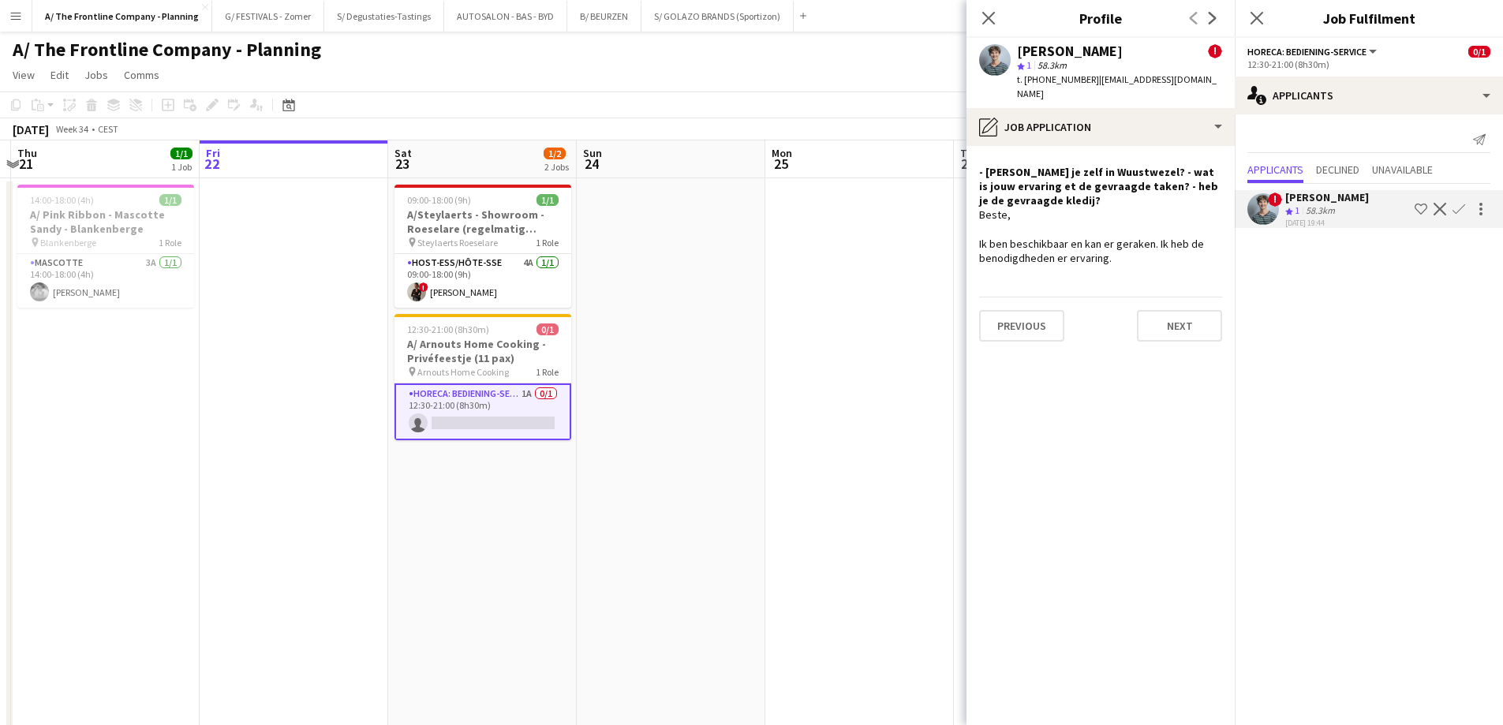
click at [1322, 218] on div "[DATE] 19:44" at bounding box center [1327, 223] width 84 height 10
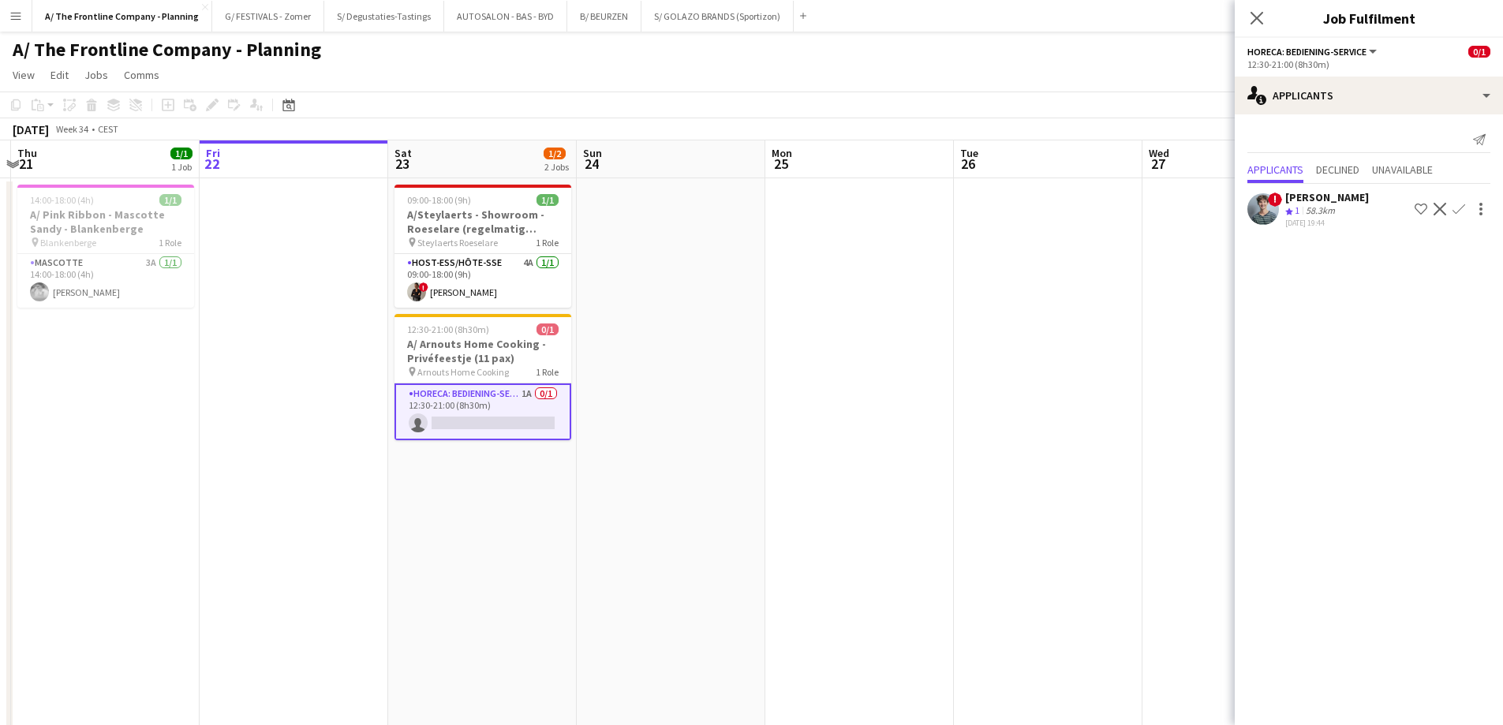
click at [1322, 218] on div "[DATE] 19:44" at bounding box center [1327, 223] width 84 height 10
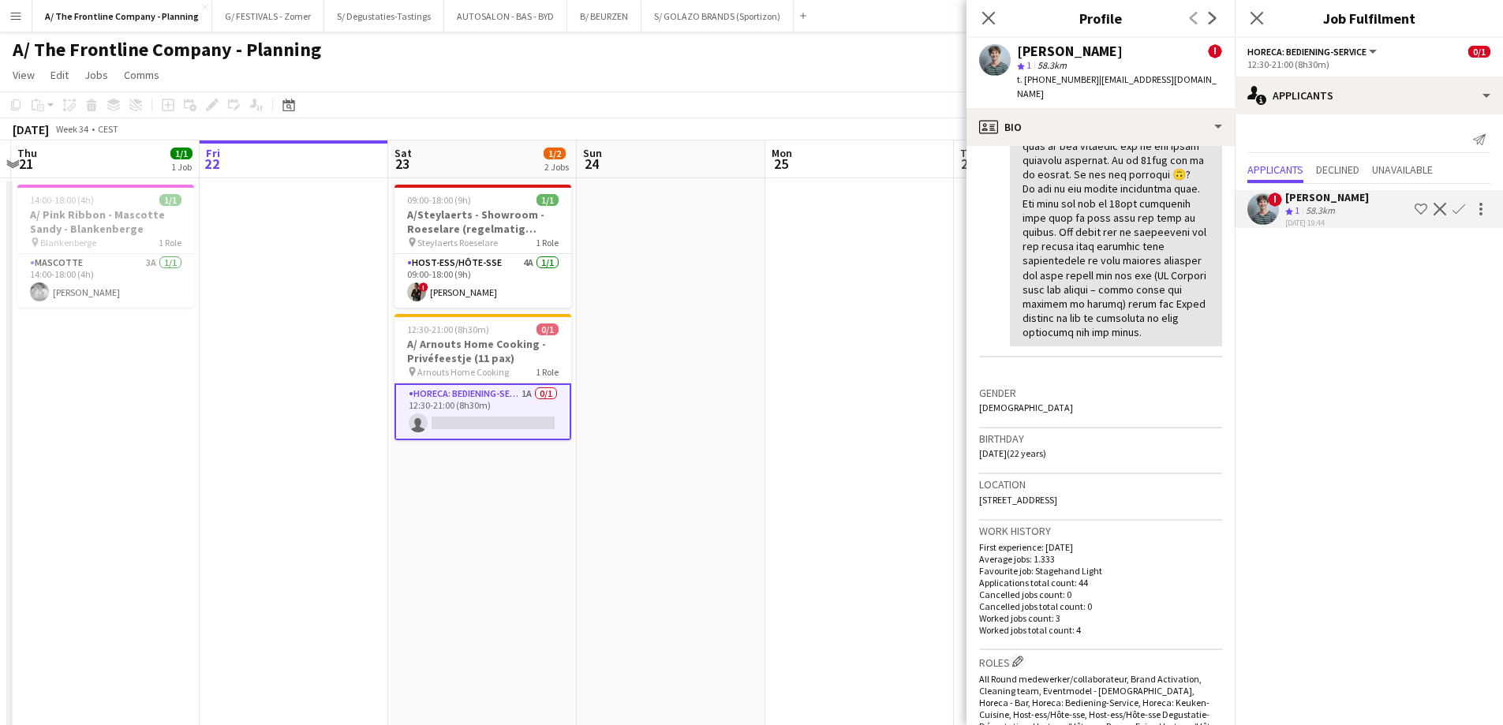
scroll to position [1105, 0]
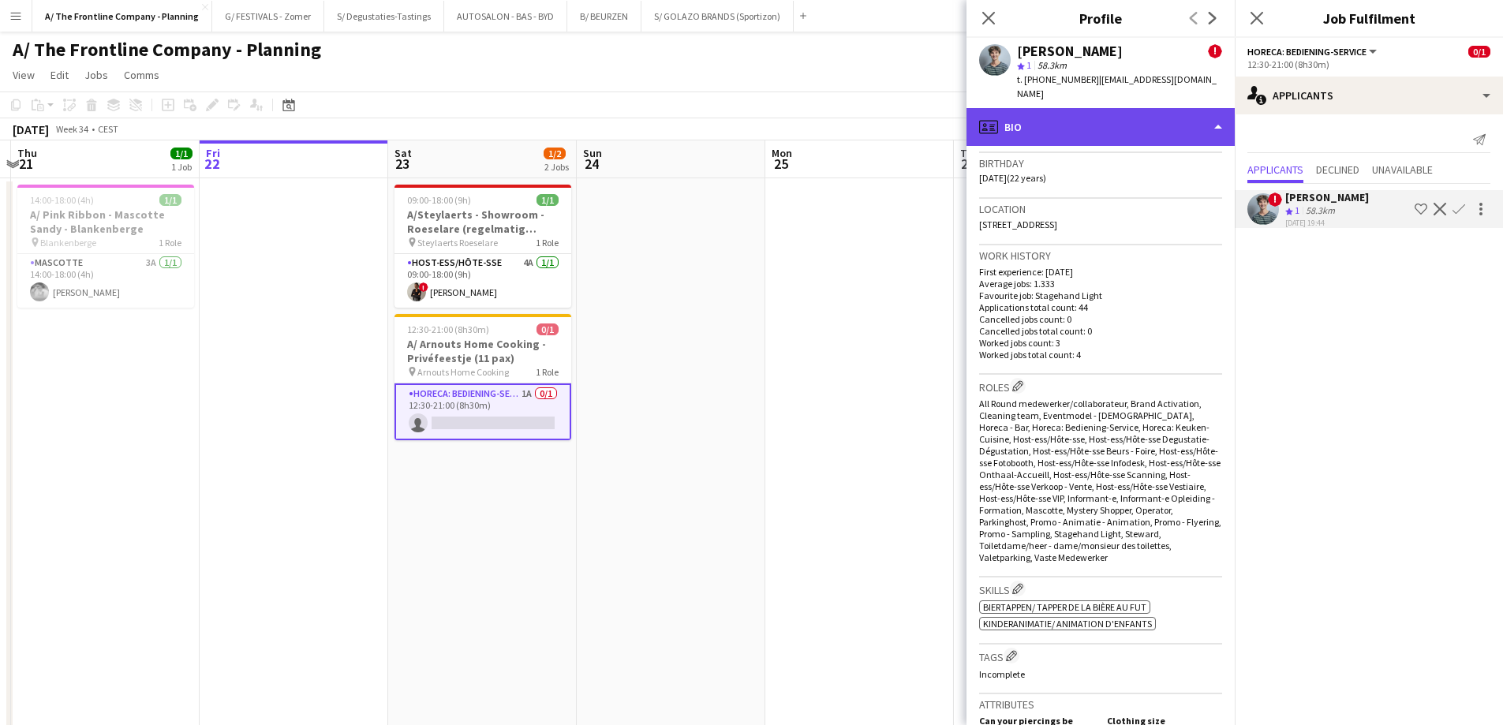
click at [1094, 118] on div "profile Bio" at bounding box center [1100, 127] width 268 height 38
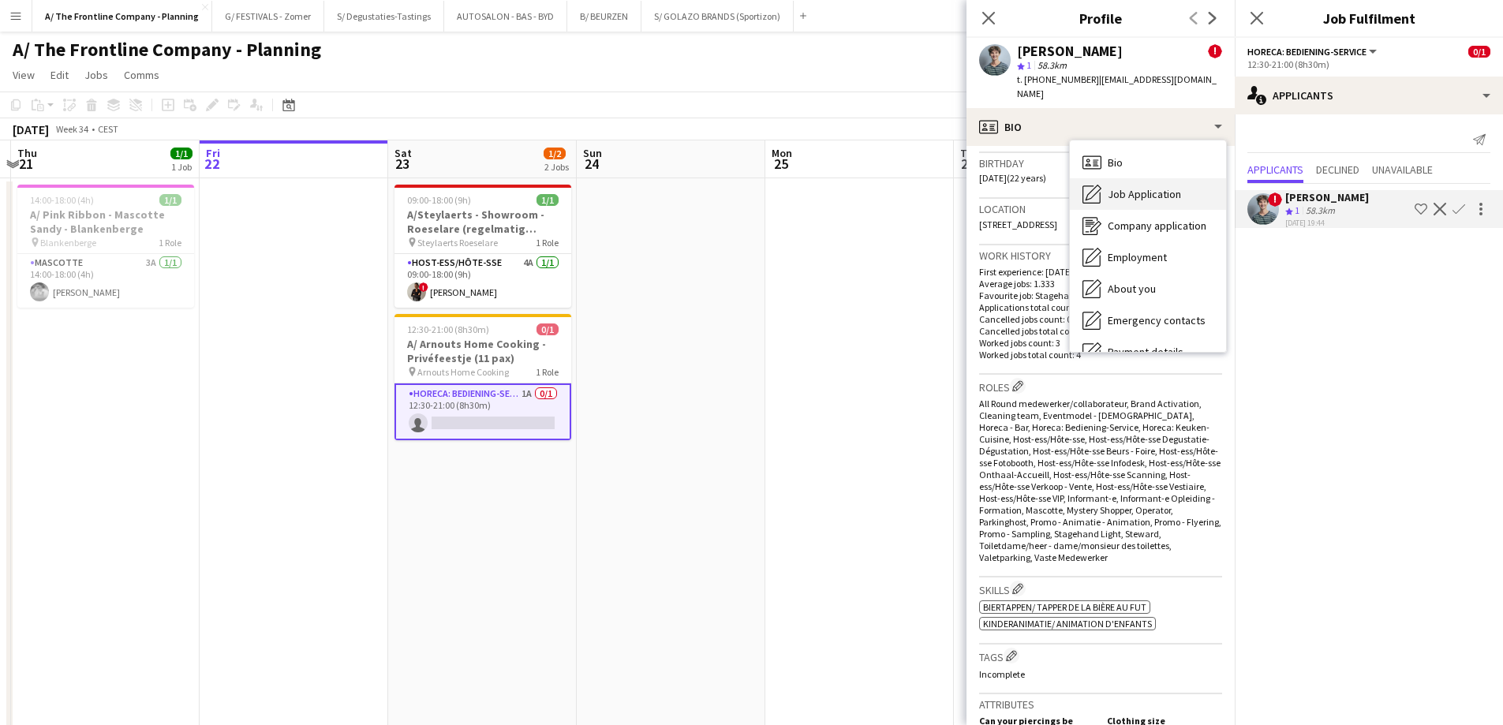
click at [1118, 187] on span "Job Application" at bounding box center [1144, 194] width 73 height 14
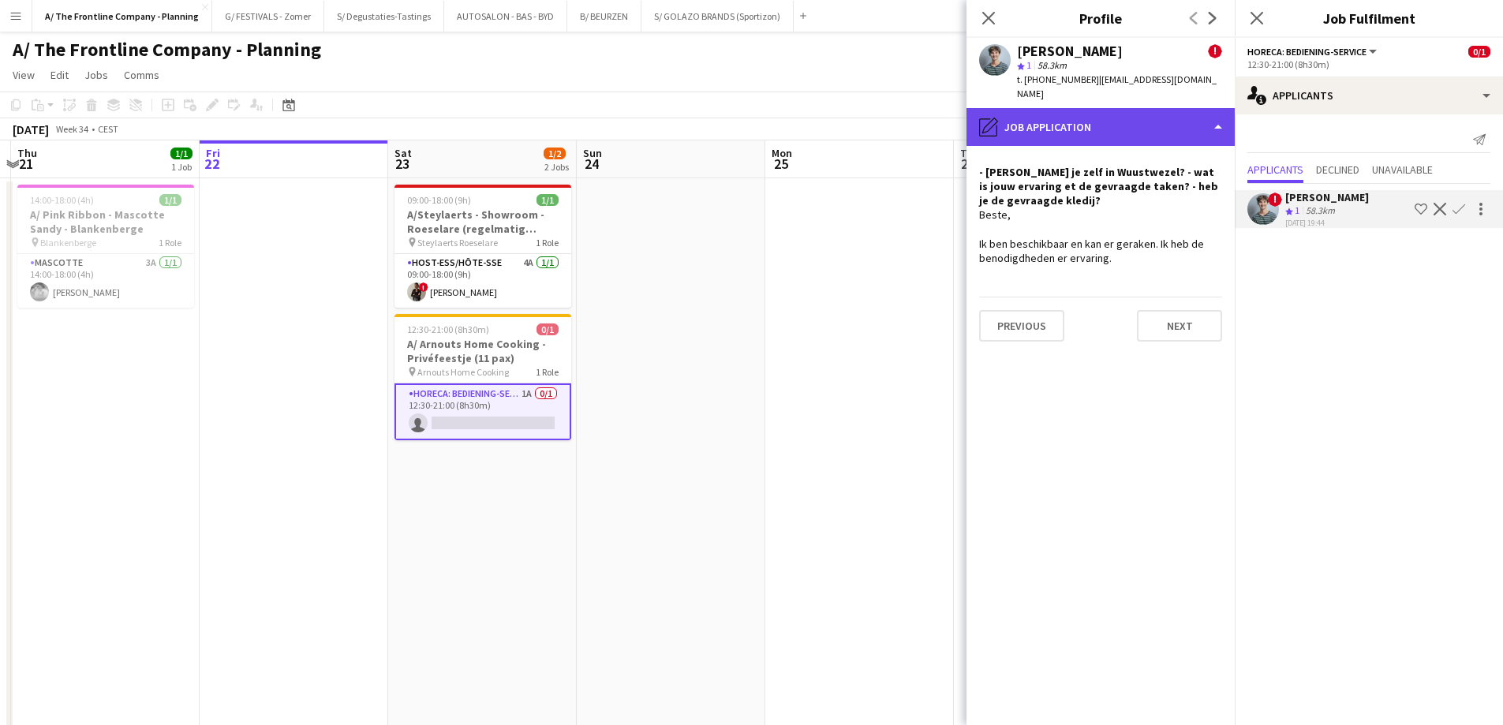
click at [1160, 122] on div "pencil4 Job Application" at bounding box center [1100, 127] width 268 height 38
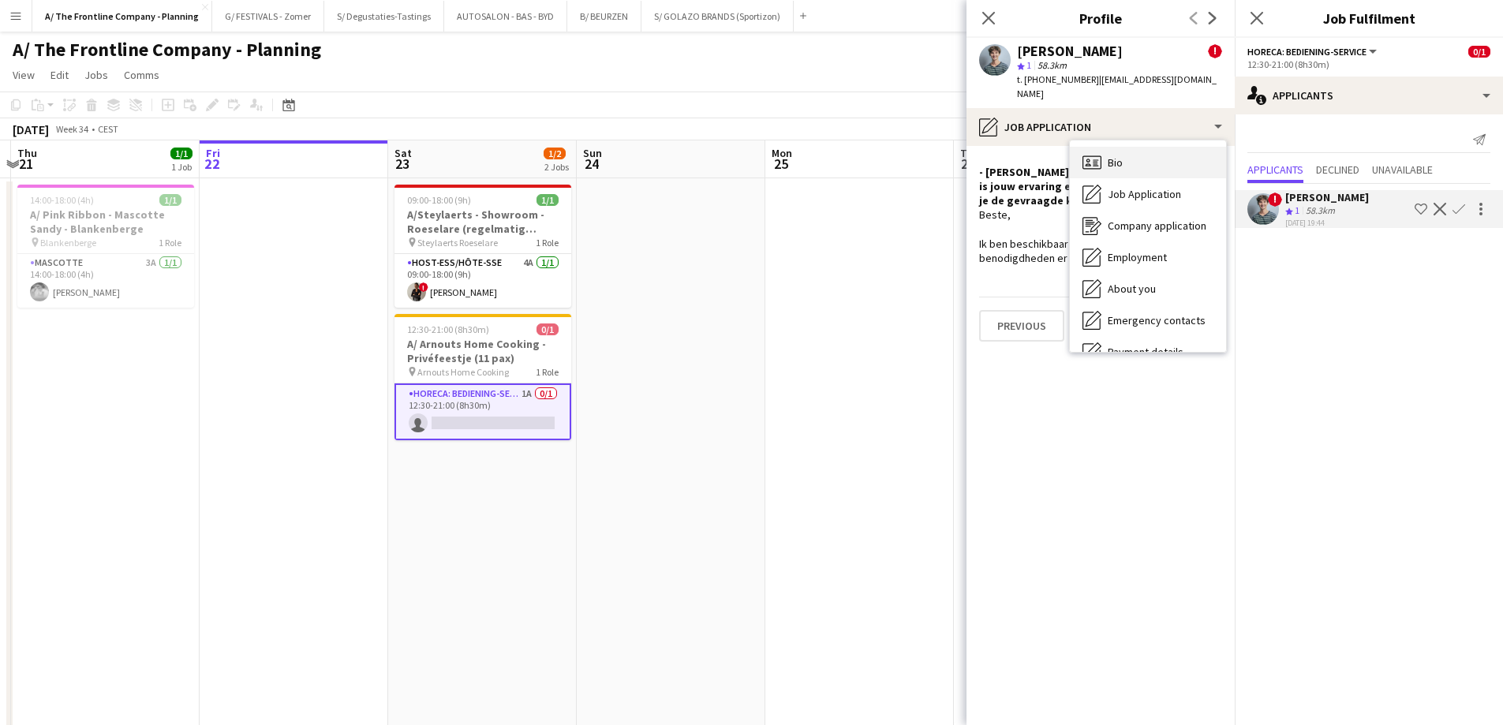
click at [1130, 148] on div "Bio Bio" at bounding box center [1148, 163] width 156 height 32
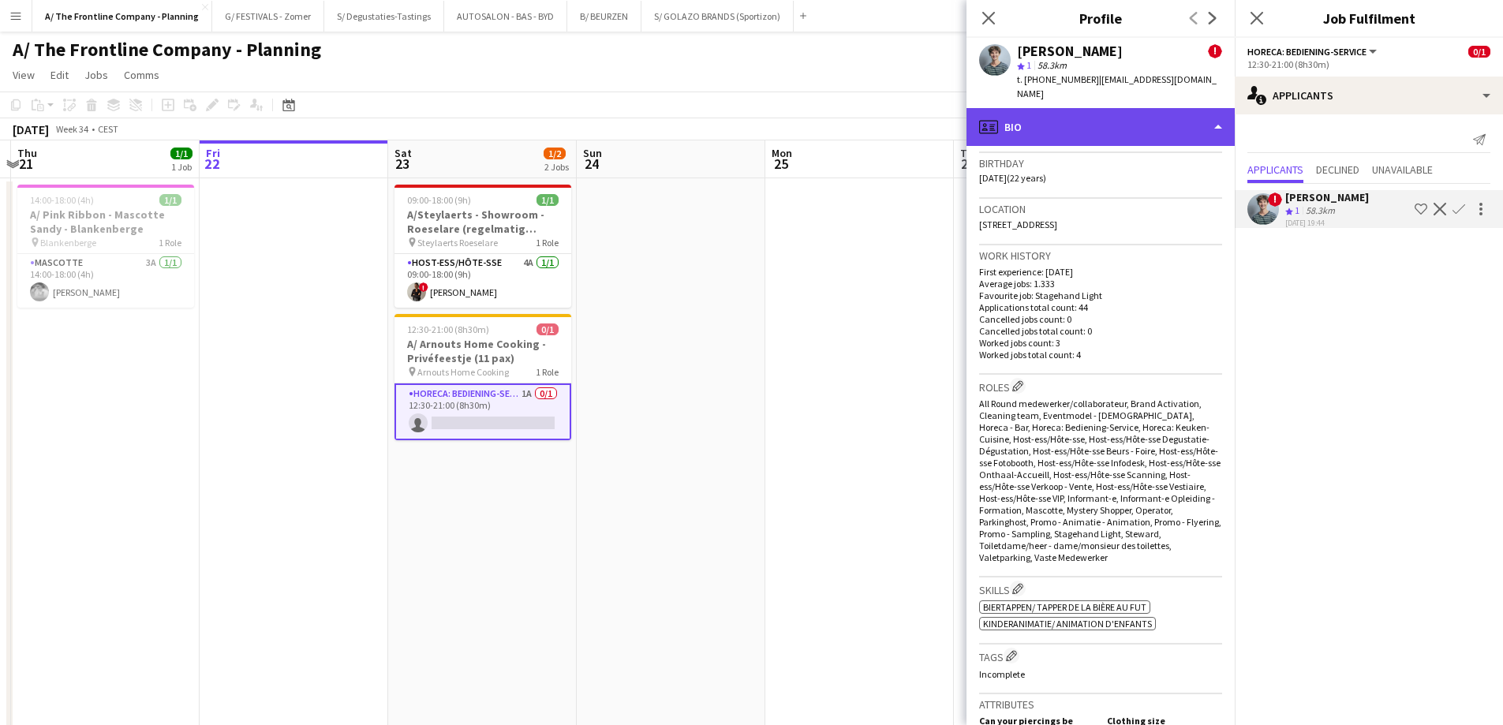
click at [1079, 108] on div "profile Bio" at bounding box center [1100, 127] width 268 height 38
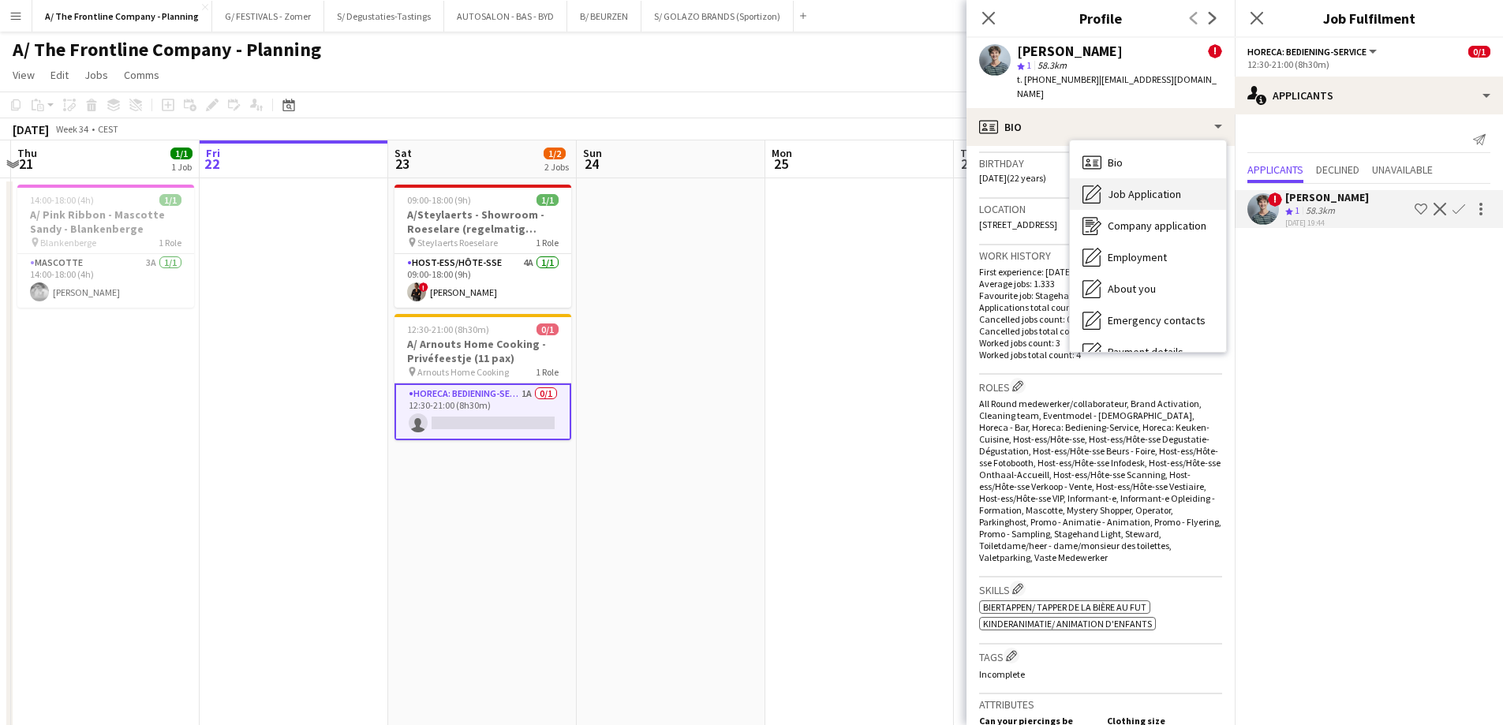
click at [1143, 187] on span "Job Application" at bounding box center [1144, 194] width 73 height 14
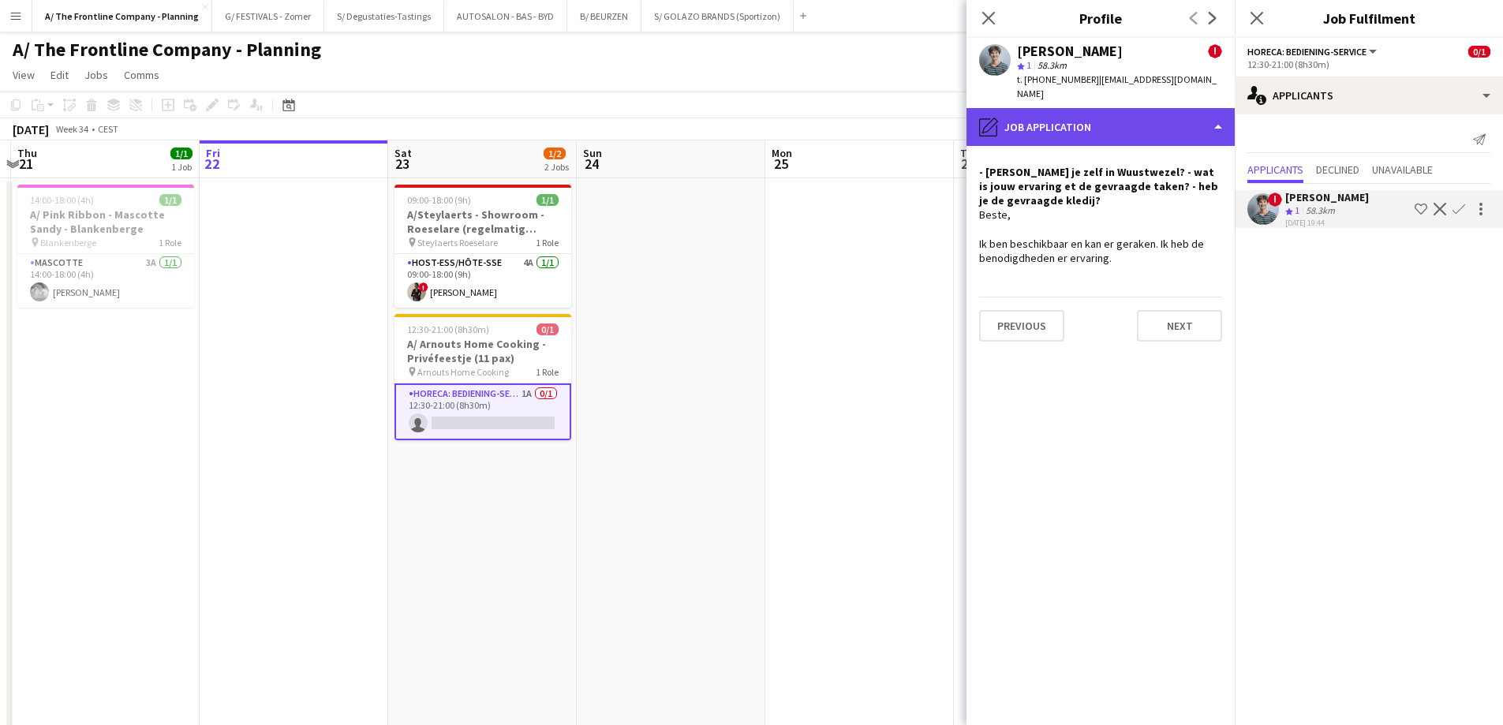
click at [1111, 124] on div "pencil4 Job Application" at bounding box center [1100, 127] width 268 height 38
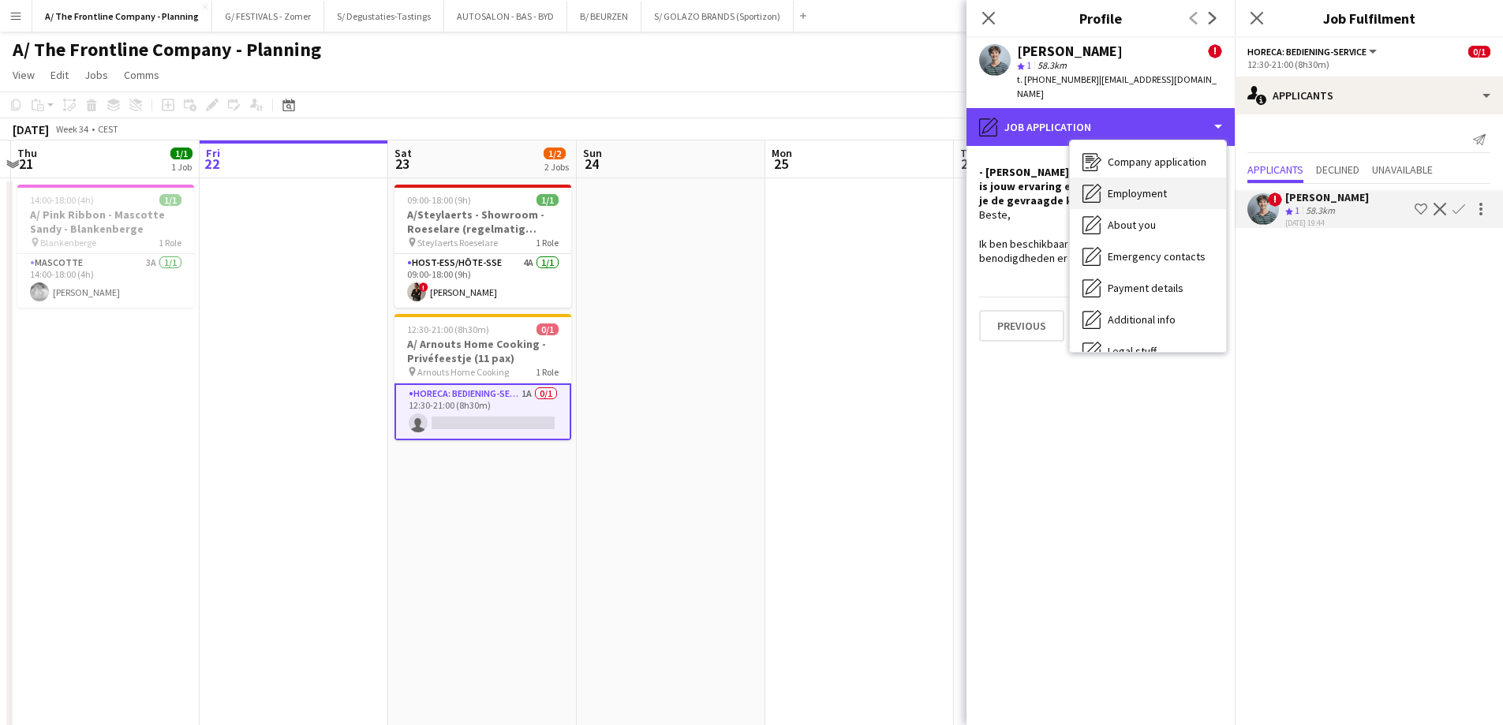
scroll to position [148, 0]
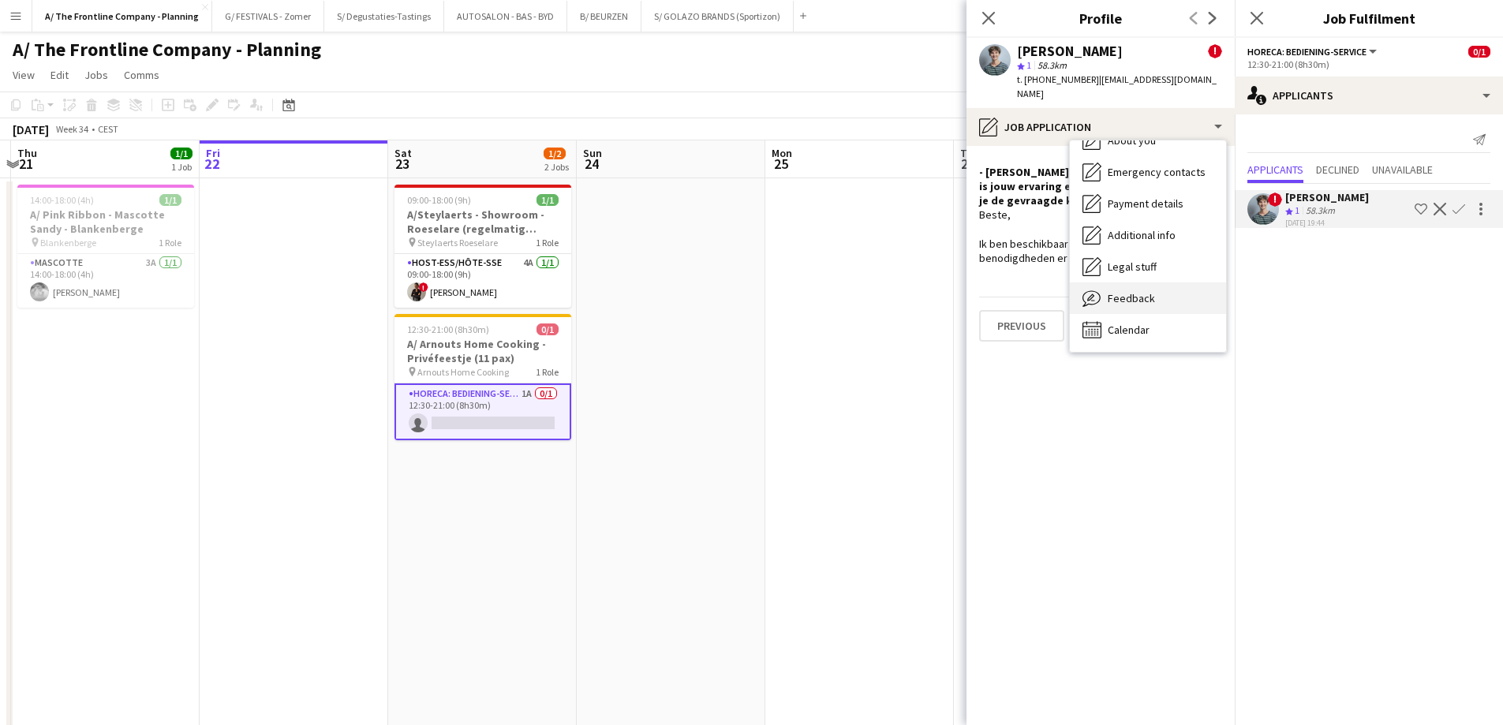
click at [1143, 291] on span "Feedback" at bounding box center [1131, 298] width 47 height 14
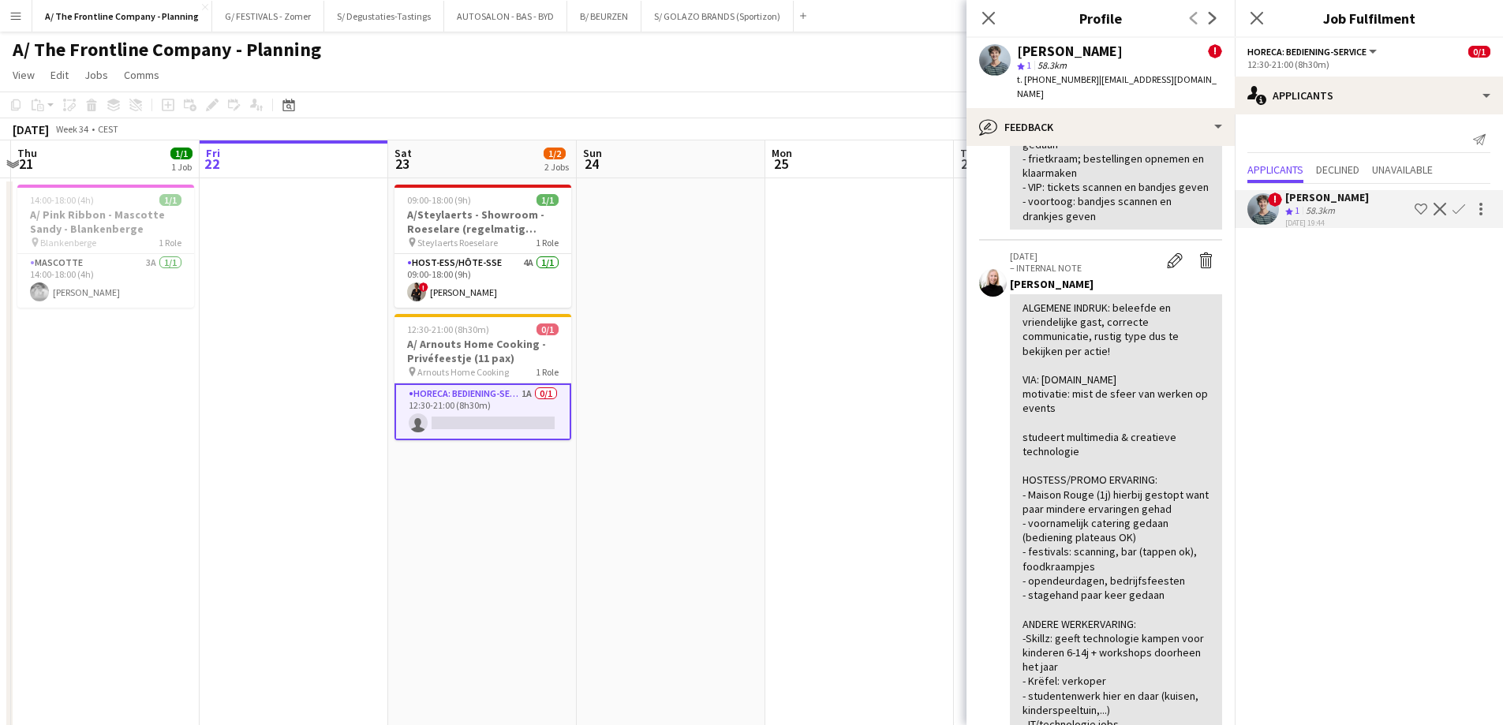
scroll to position [789, 0]
